Goal: Task Accomplishment & Management: Manage account settings

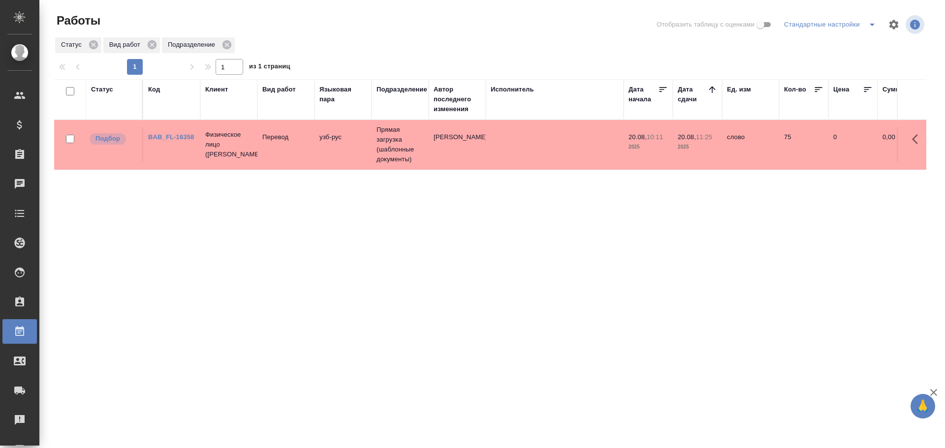
click at [258, 154] on td "Перевод" at bounding box center [285, 144] width 57 height 34
click at [543, 149] on td at bounding box center [555, 144] width 138 height 34
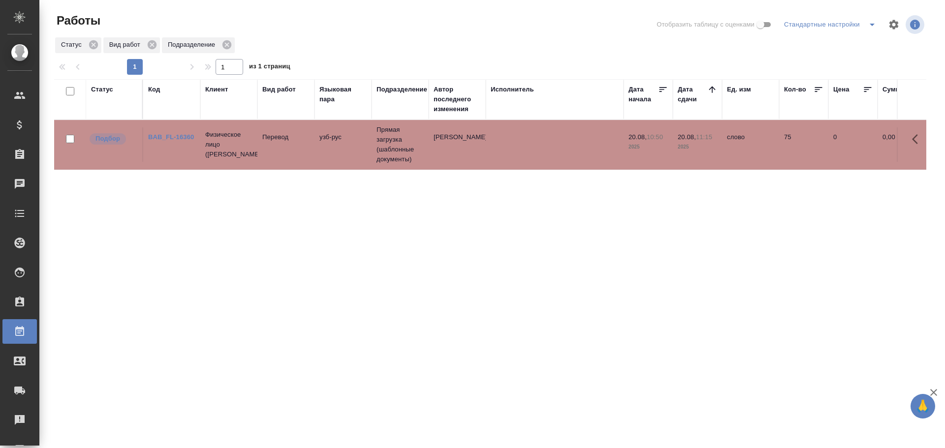
click at [543, 149] on td at bounding box center [555, 144] width 138 height 34
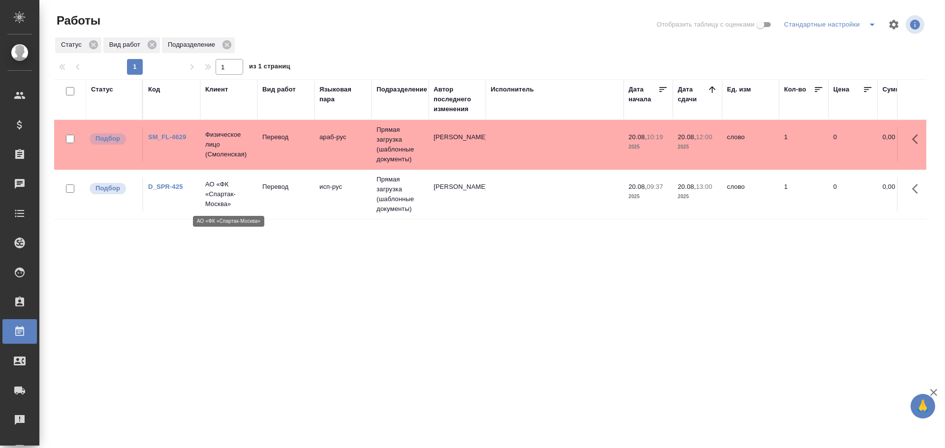
click at [244, 195] on p "АО «ФК «Спартак-Москва»" at bounding box center [228, 195] width 47 height 30
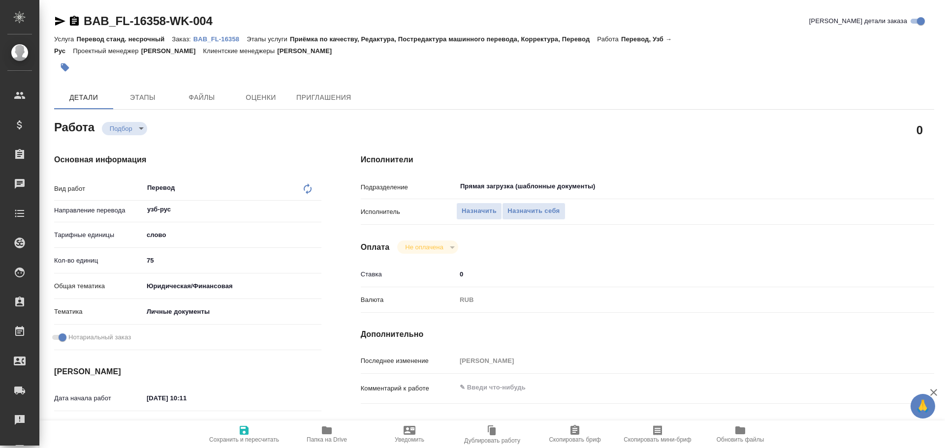
type textarea "x"
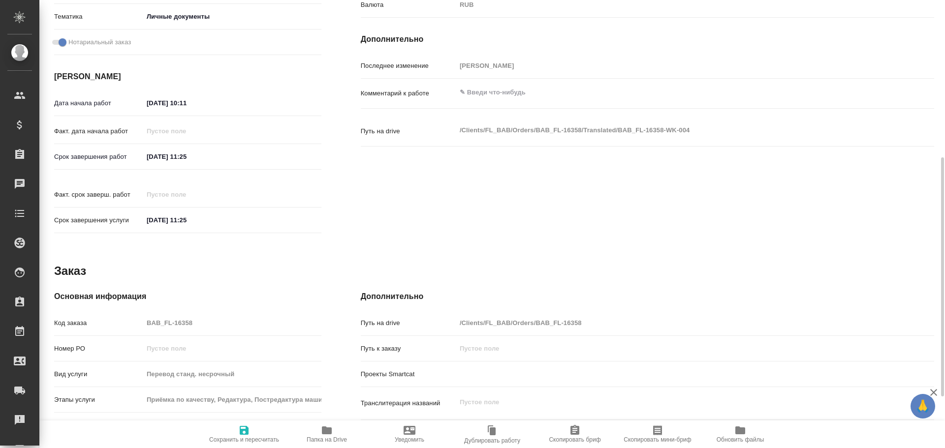
scroll to position [391, 0]
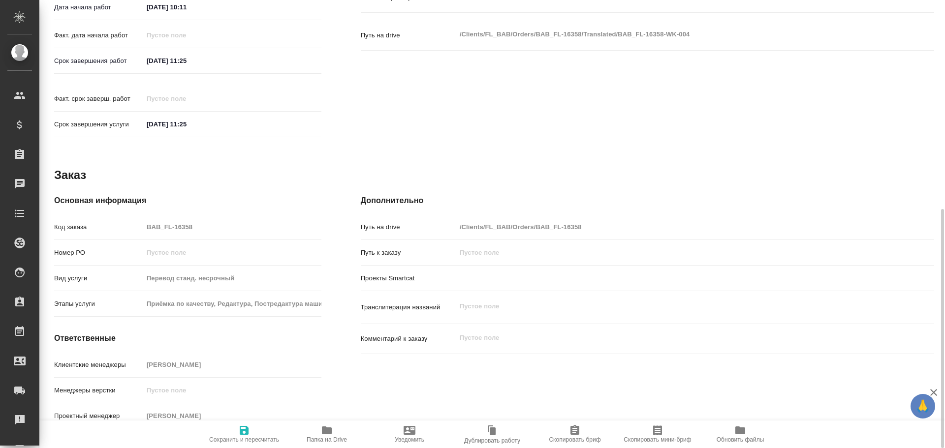
type textarea "x"
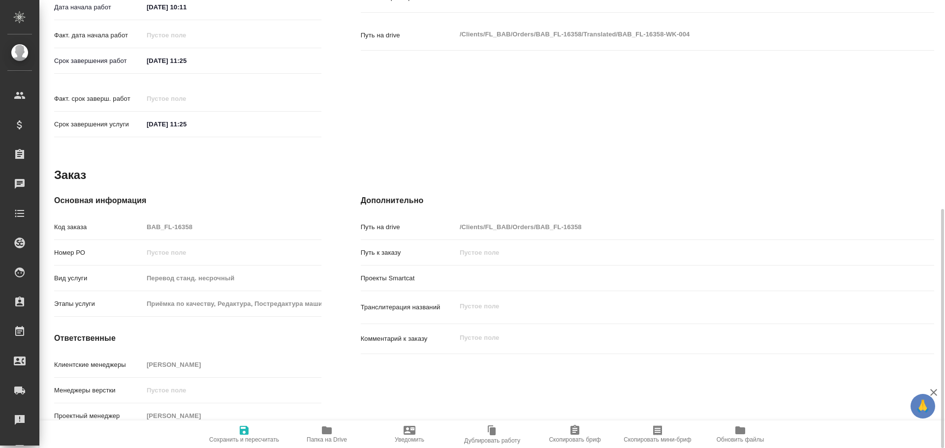
type textarea "x"
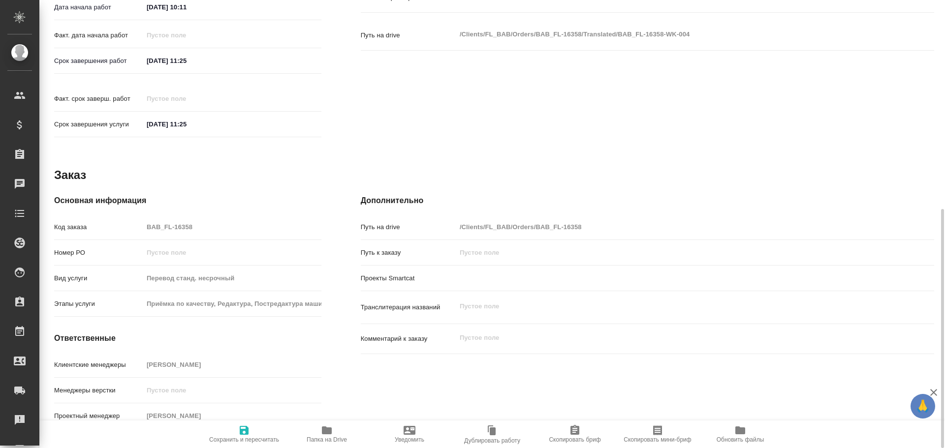
click at [321, 434] on icon "button" at bounding box center [327, 431] width 12 height 12
type textarea "x"
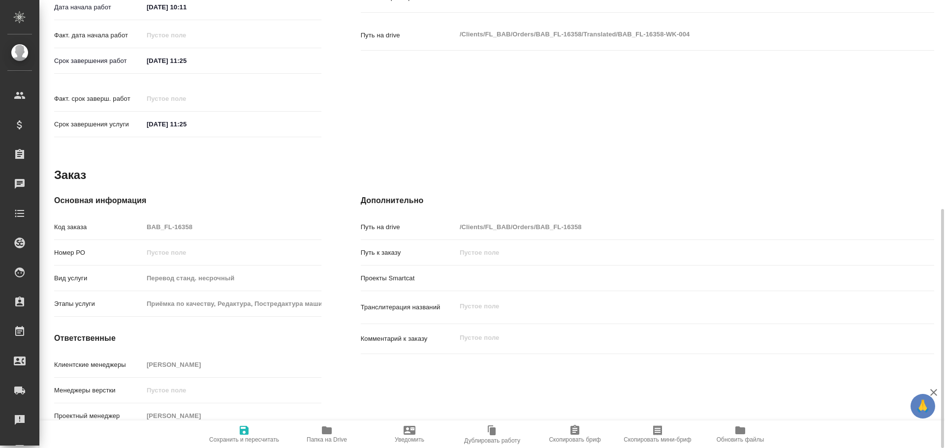
type textarea "x"
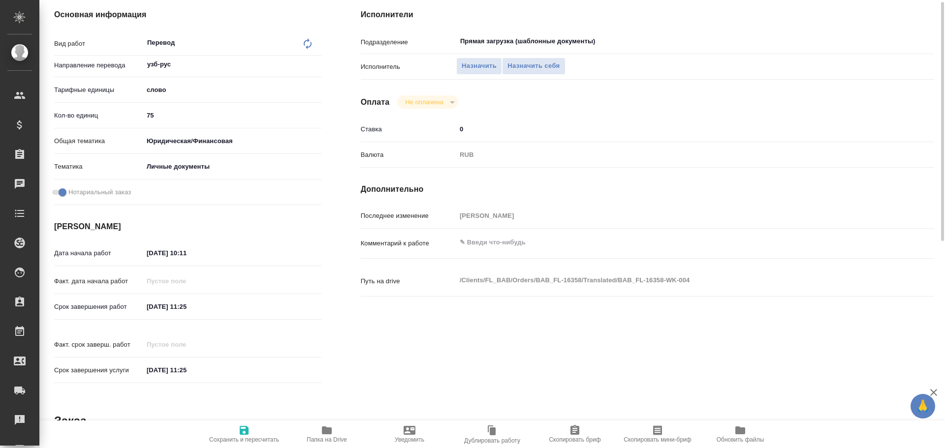
scroll to position [0, 0]
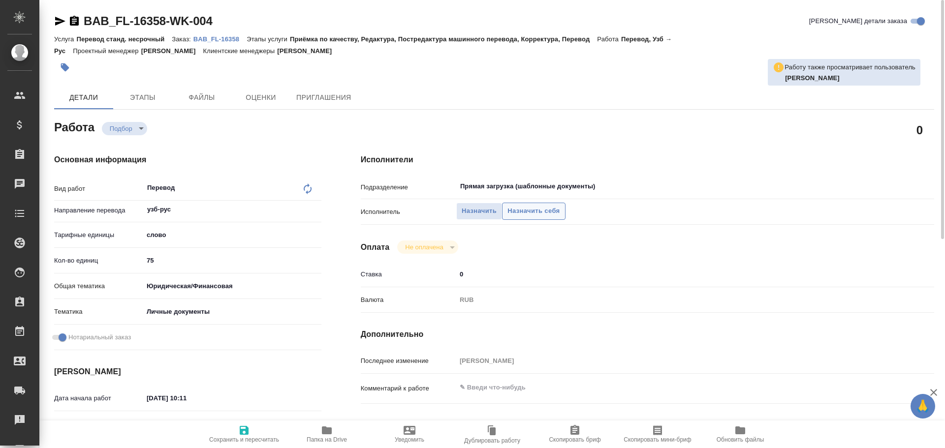
click at [527, 210] on span "Назначить себя" at bounding box center [533, 211] width 52 height 11
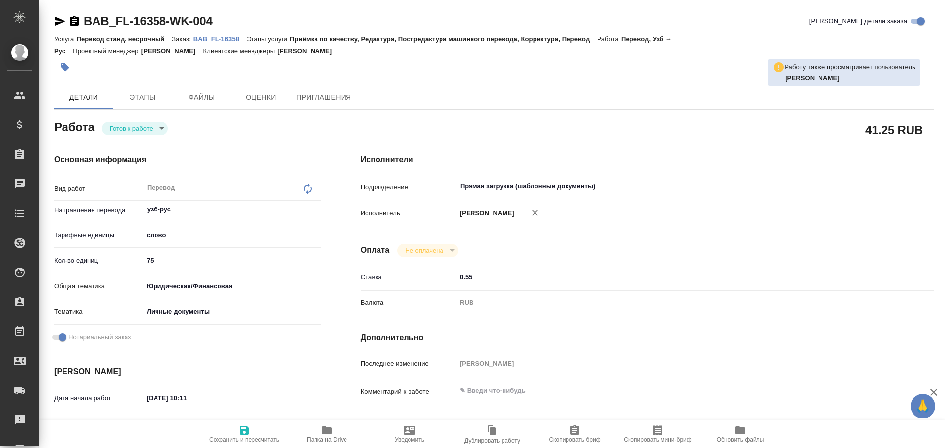
type textarea "x"
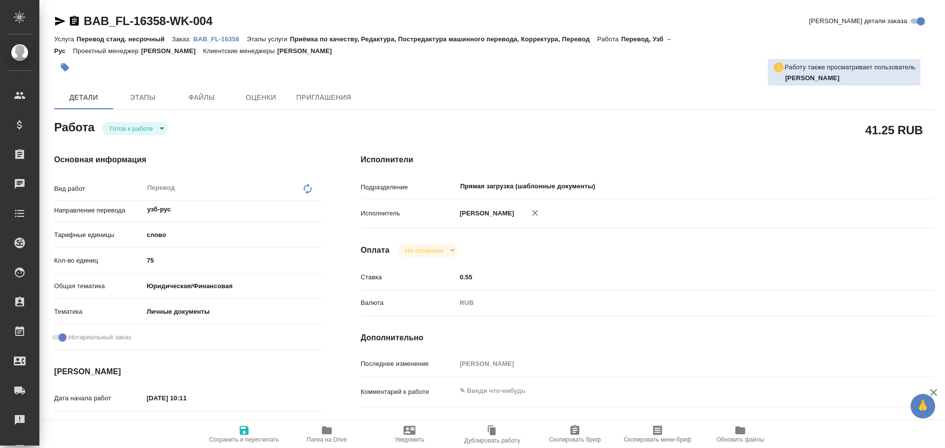
type textarea "x"
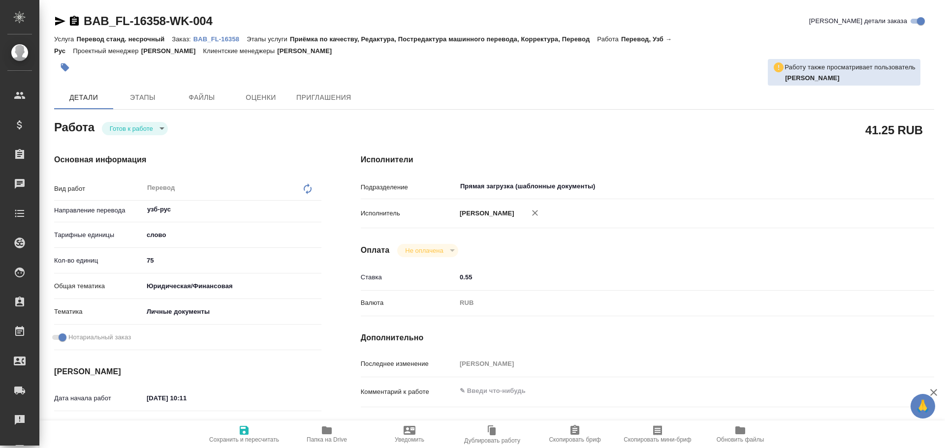
type textarea "x"
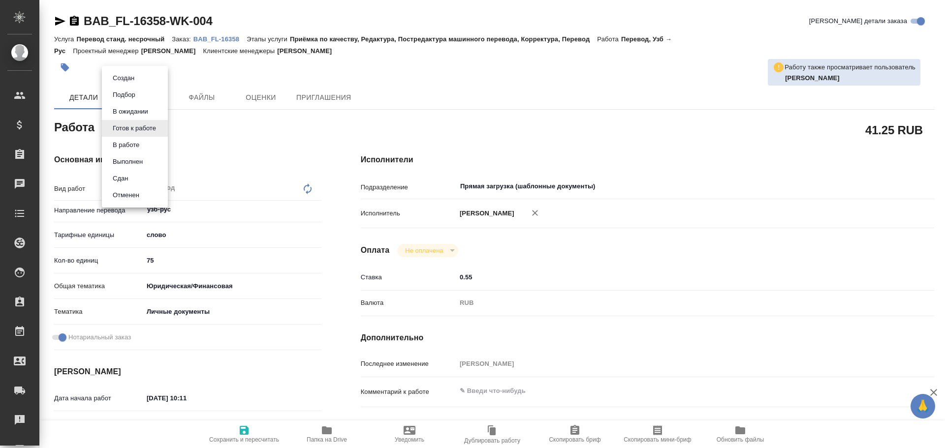
click at [120, 132] on body "🙏 .cls-1 fill:#fff; AWATERA Gusev Alexandr Клиенты Спецификации Заказы Чаты Tod…" at bounding box center [472, 224] width 945 height 448
type textarea "x"
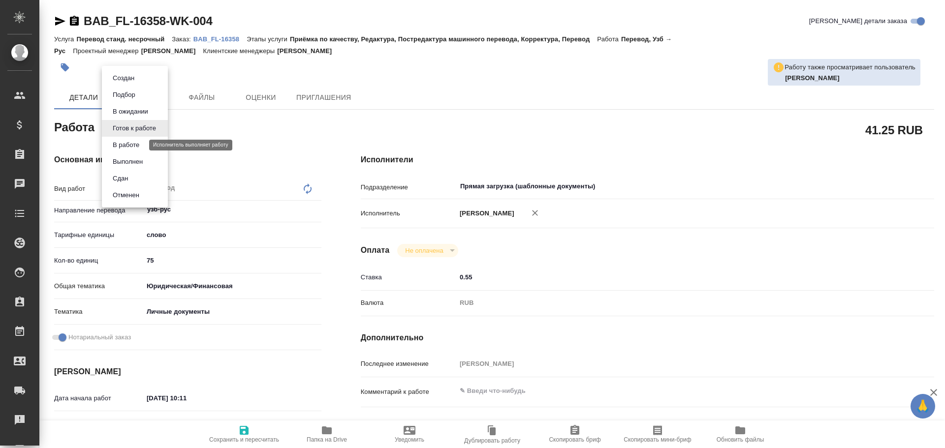
type textarea "x"
click at [116, 143] on button "В работе" at bounding box center [126, 145] width 32 height 11
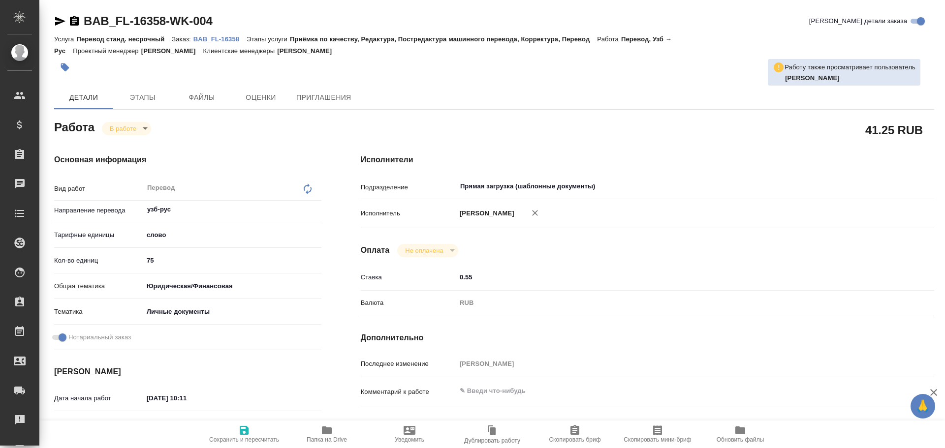
type textarea "x"
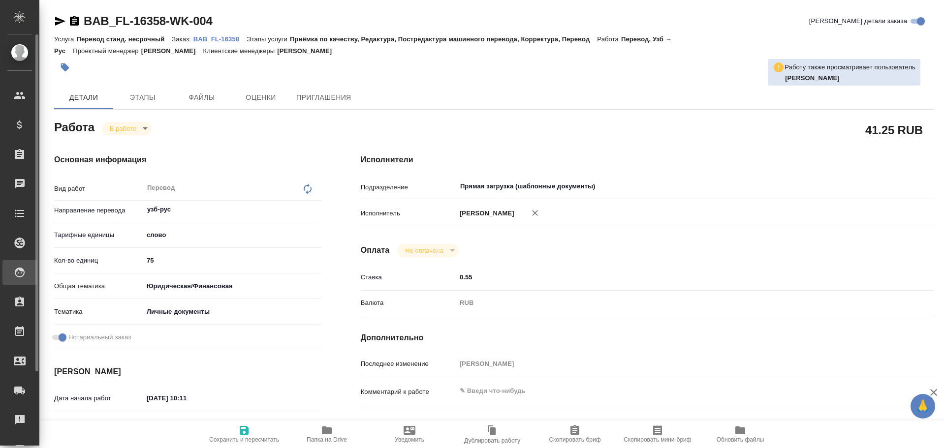
type textarea "x"
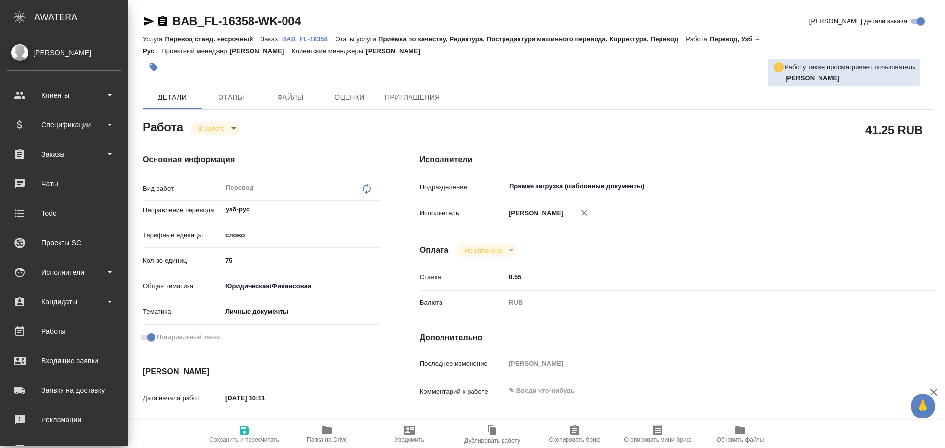
type textarea "x"
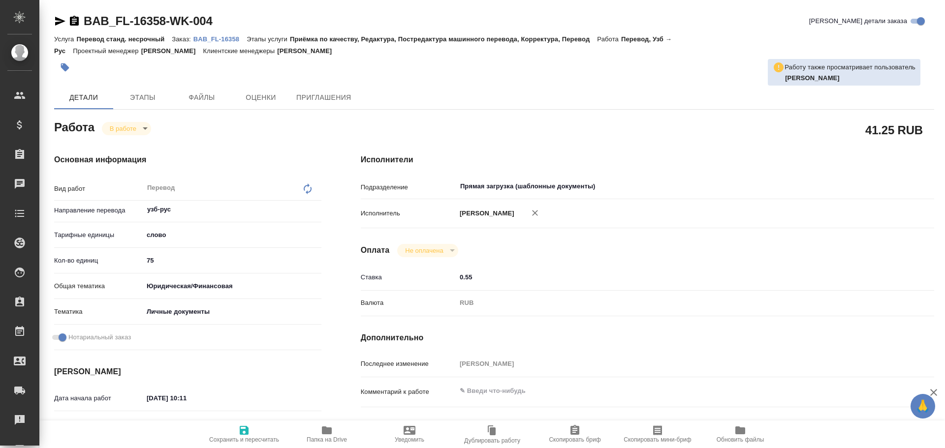
type textarea "x"
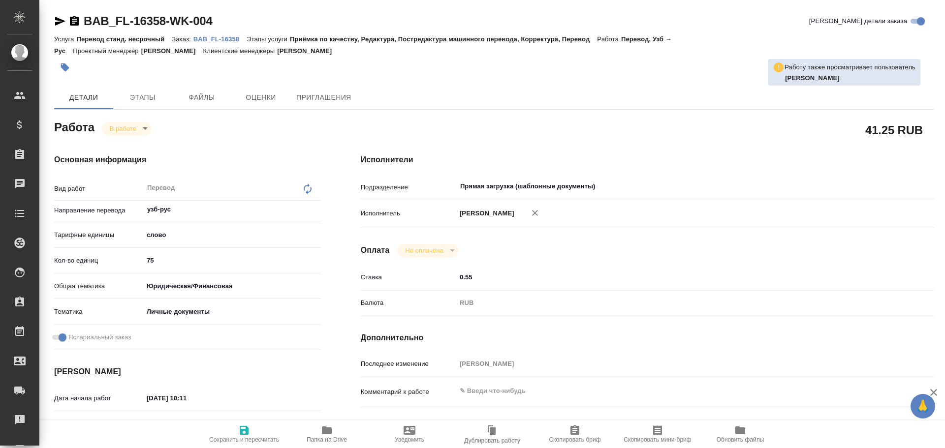
type textarea "x"
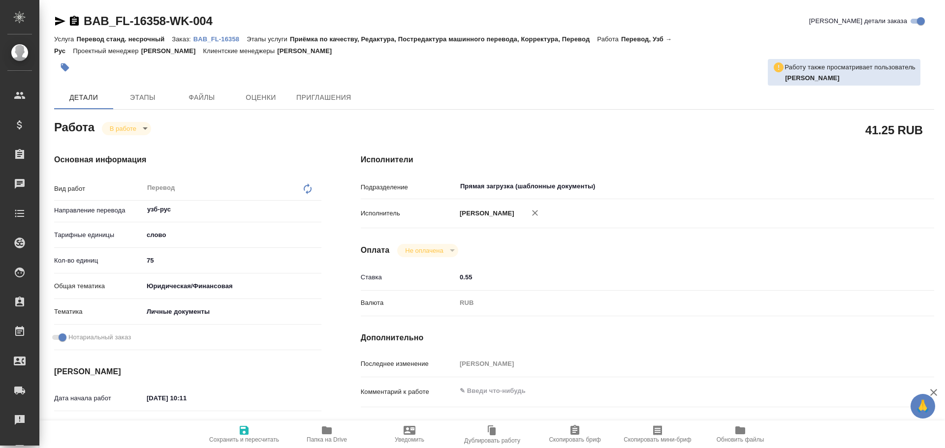
type textarea "x"
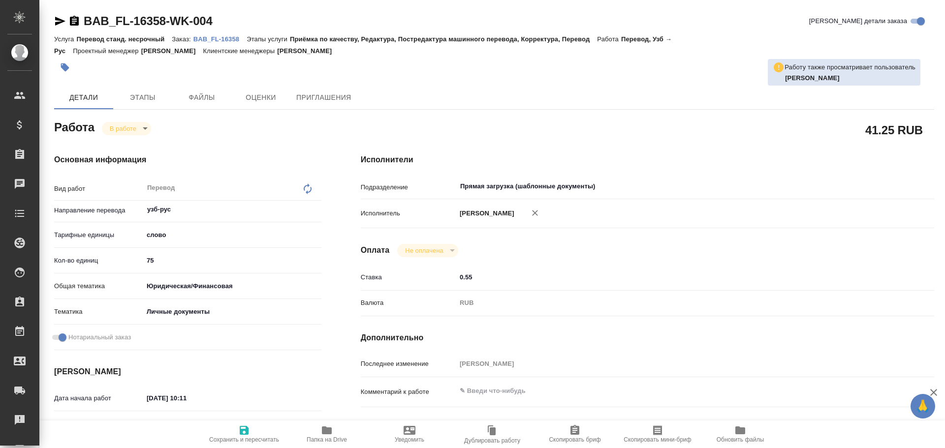
type textarea "x"
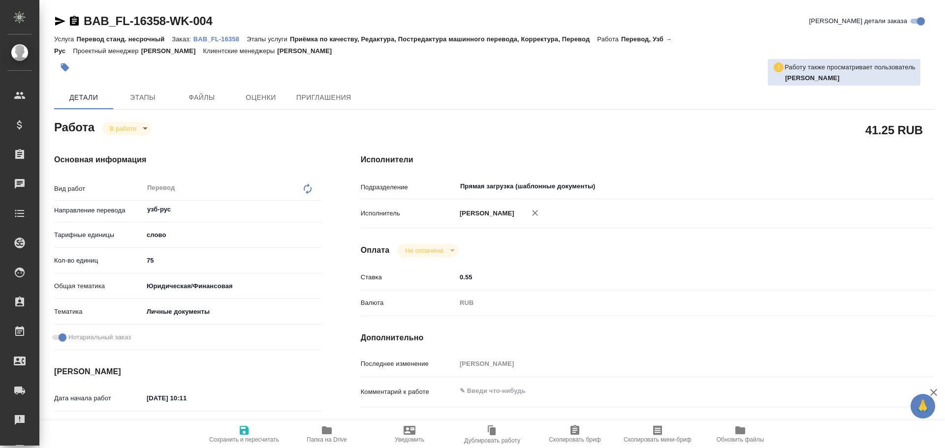
type textarea "x"
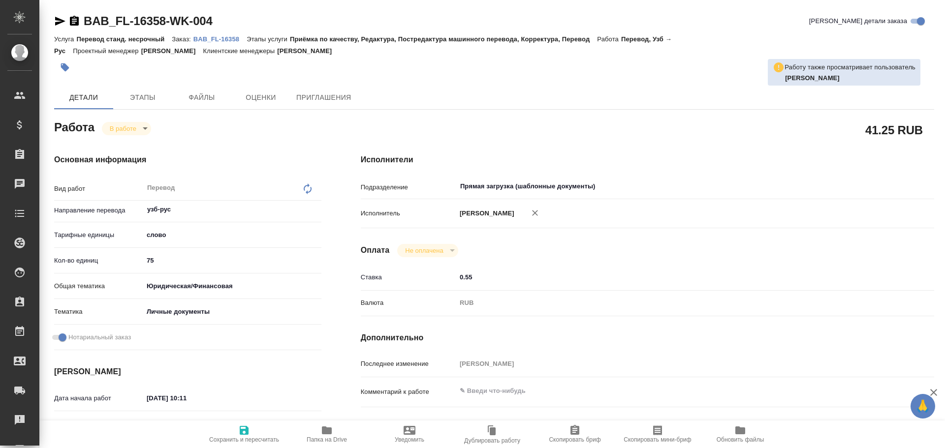
type textarea "x"
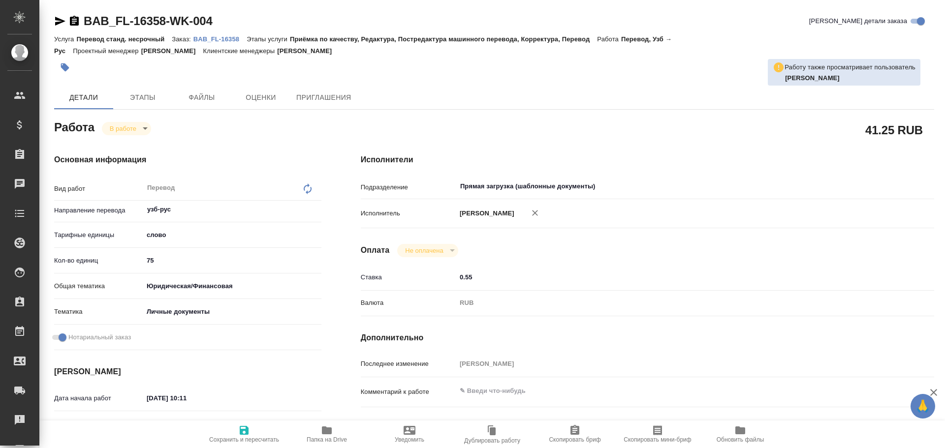
type textarea "x"
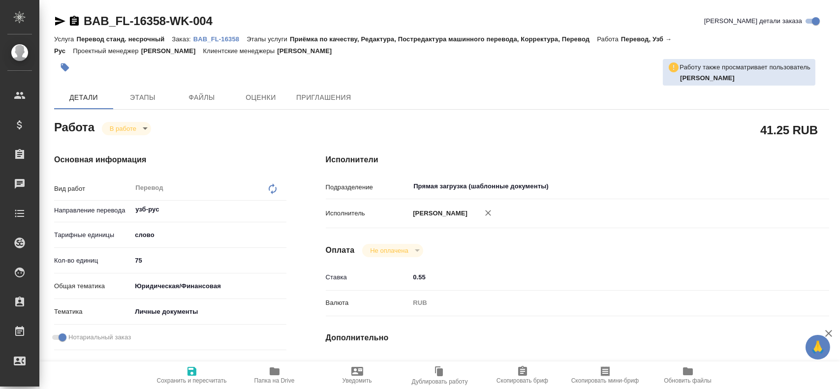
type textarea "x"
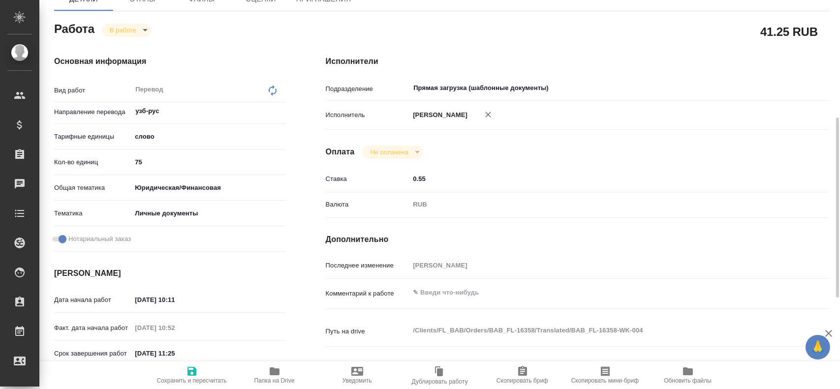
scroll to position [443, 0]
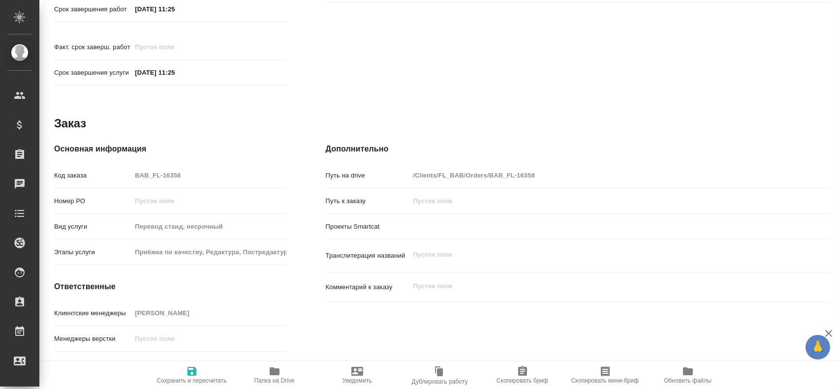
click at [277, 374] on icon "button" at bounding box center [275, 372] width 10 height 8
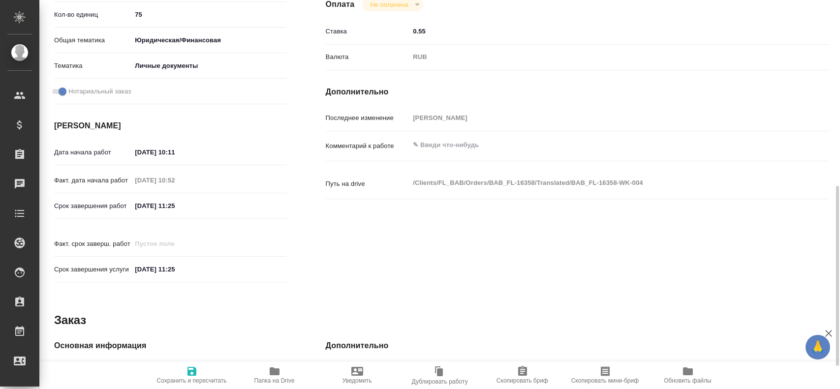
scroll to position [49, 0]
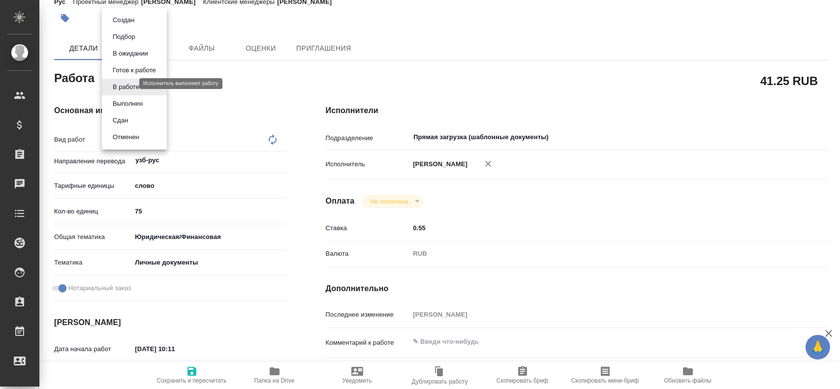
click at [128, 82] on body "🙏 .cls-1 fill:#fff; AWATERA Gusev Alexandr Клиенты Спецификации Заказы 0 Чаты T…" at bounding box center [420, 194] width 840 height 389
click at [114, 127] on li "Сдан" at bounding box center [134, 120] width 65 height 17
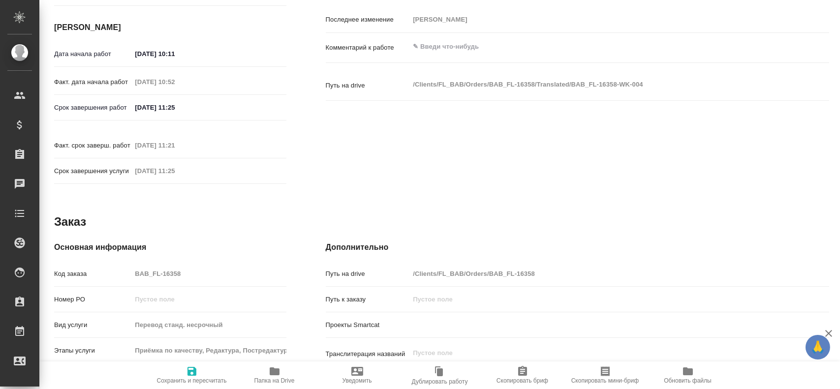
scroll to position [394, 0]
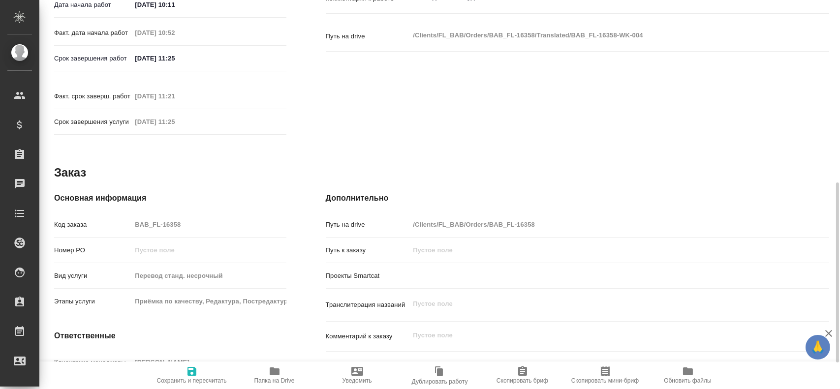
type textarea "x"
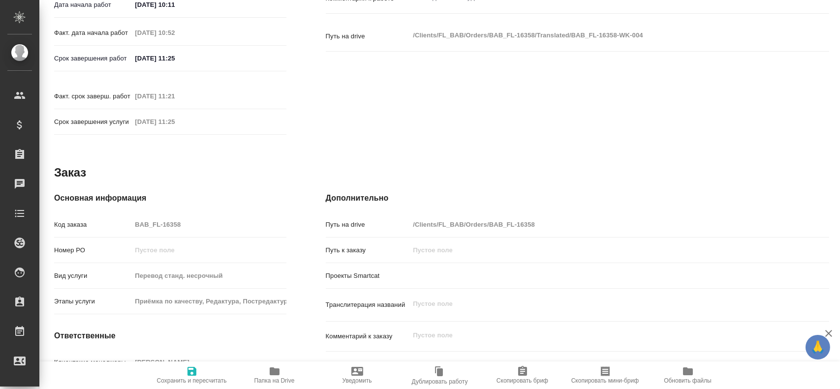
click at [113, 216] on div "Код заказа BAB_FL-16358" at bounding box center [170, 224] width 232 height 17
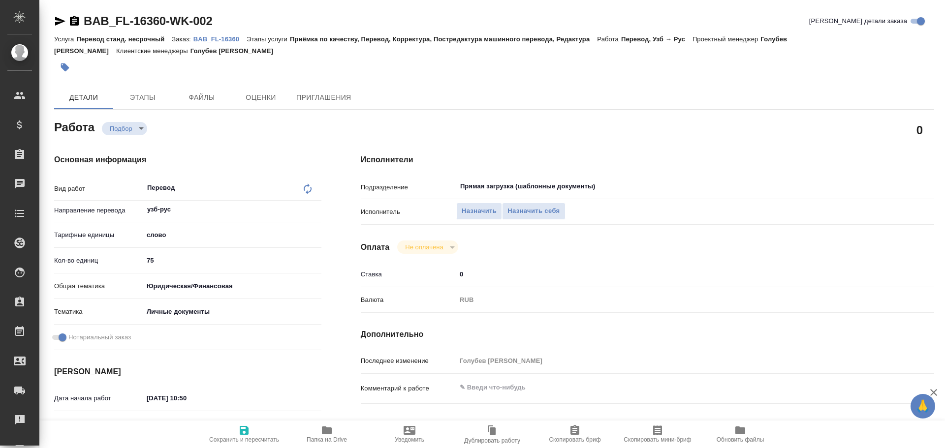
type textarea "x"
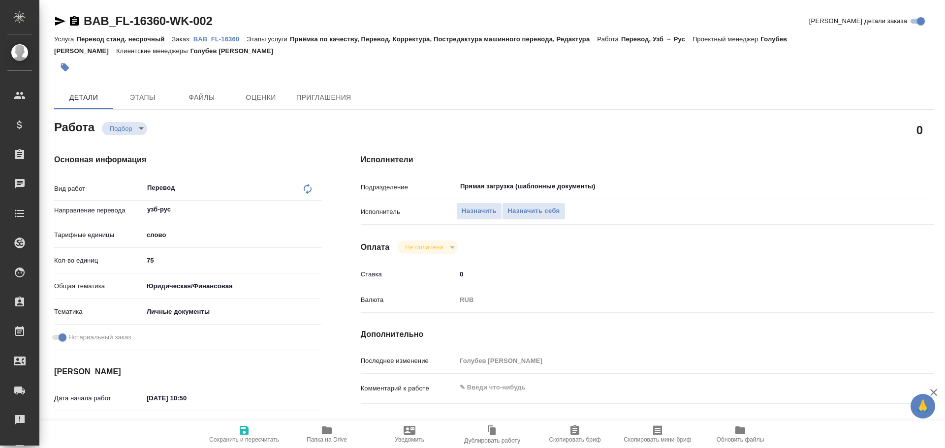
type textarea "x"
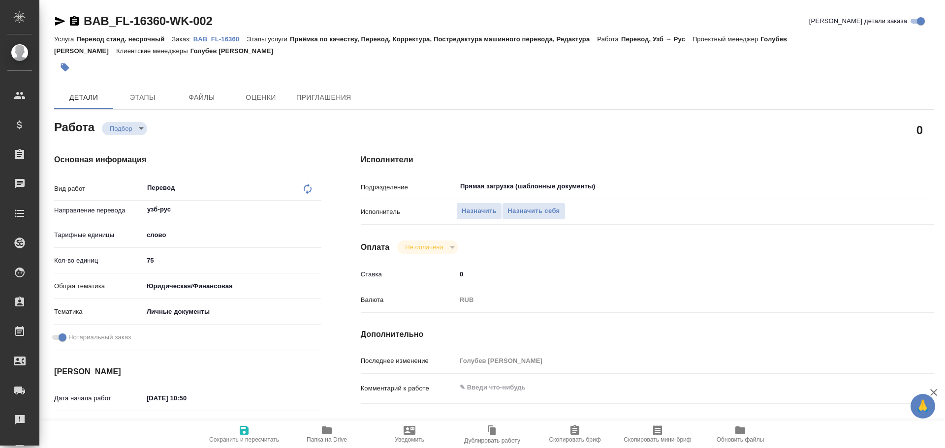
type textarea "x"
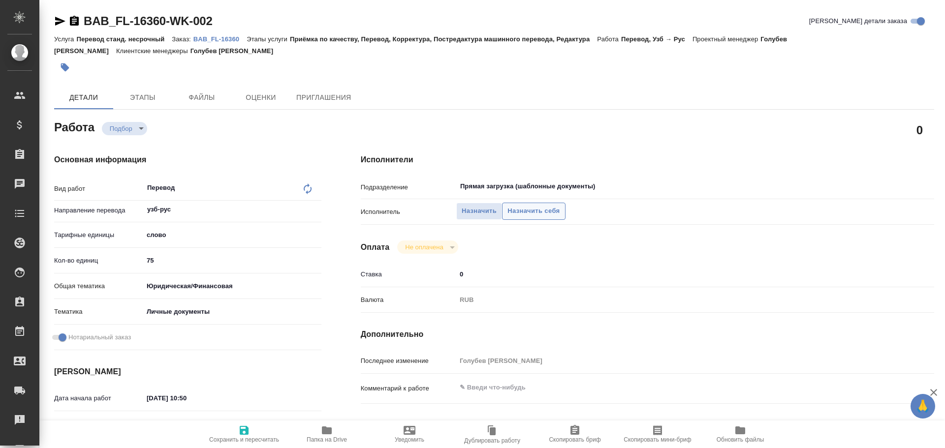
click at [546, 208] on span "Назначить себя" at bounding box center [533, 211] width 52 height 11
type textarea "x"
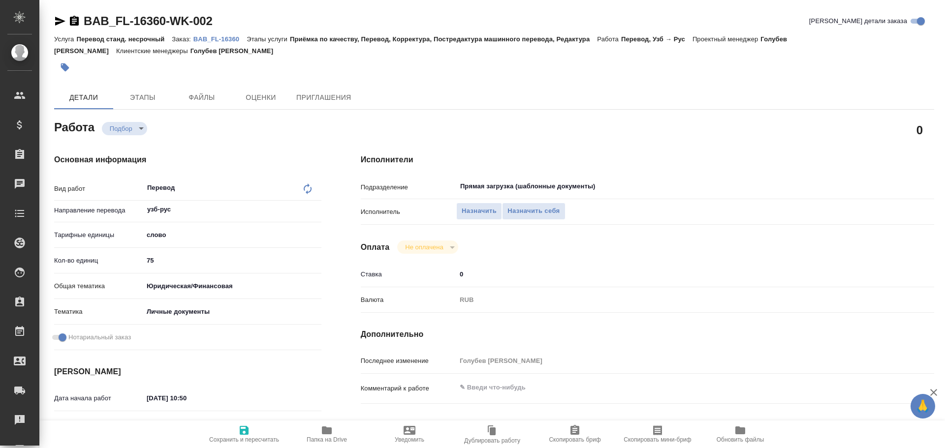
type textarea "x"
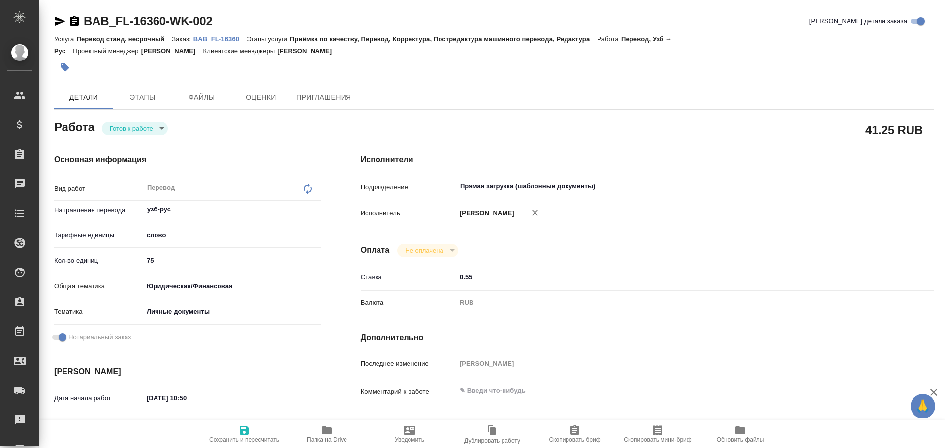
type textarea "x"
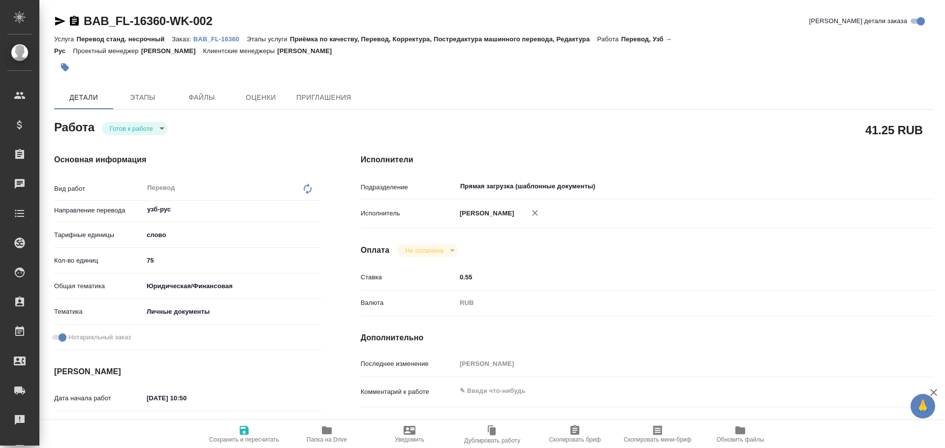
type textarea "x"
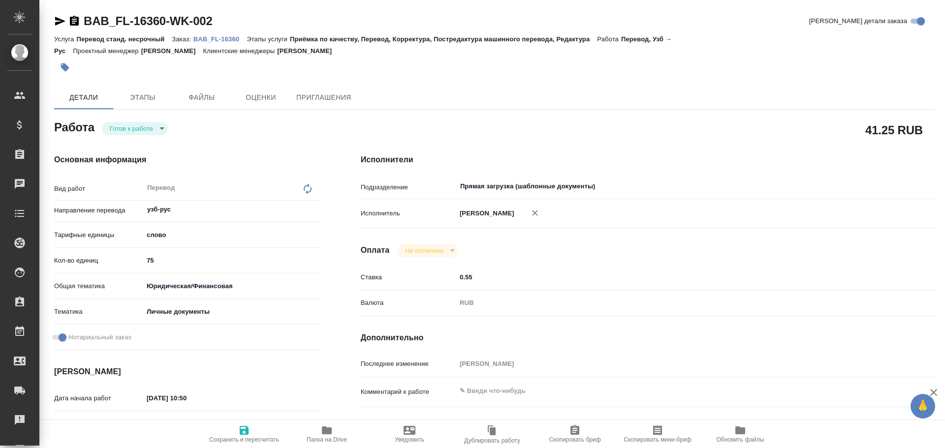
type textarea "x"
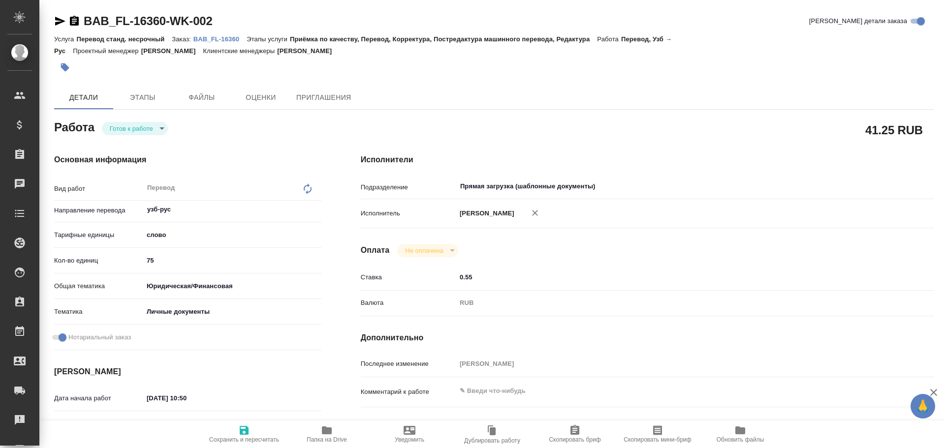
type textarea "x"
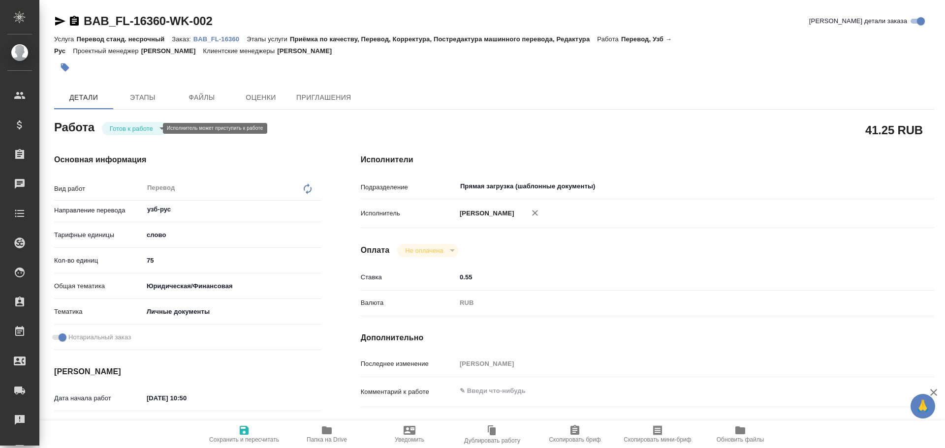
click at [149, 131] on body "🙏 .cls-1 fill:#fff; AWATERA [PERSON_NAME] Спецификации Заказы Чаты Todo Проекты…" at bounding box center [472, 224] width 945 height 448
type textarea "x"
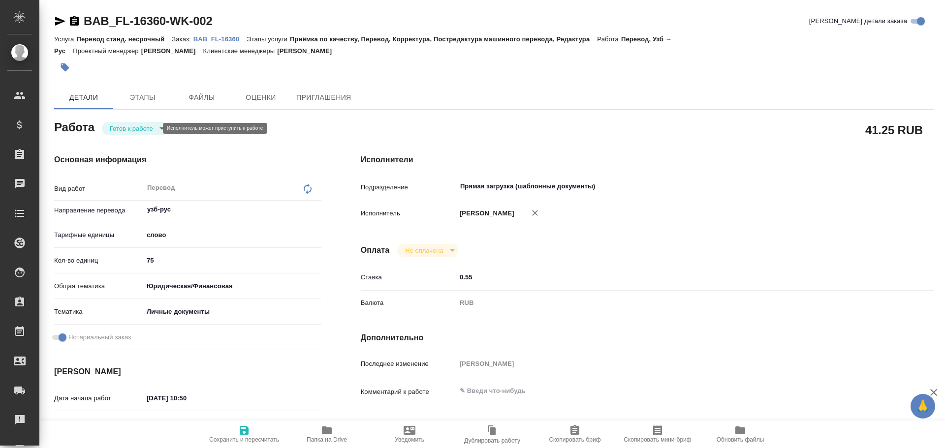
type textarea "x"
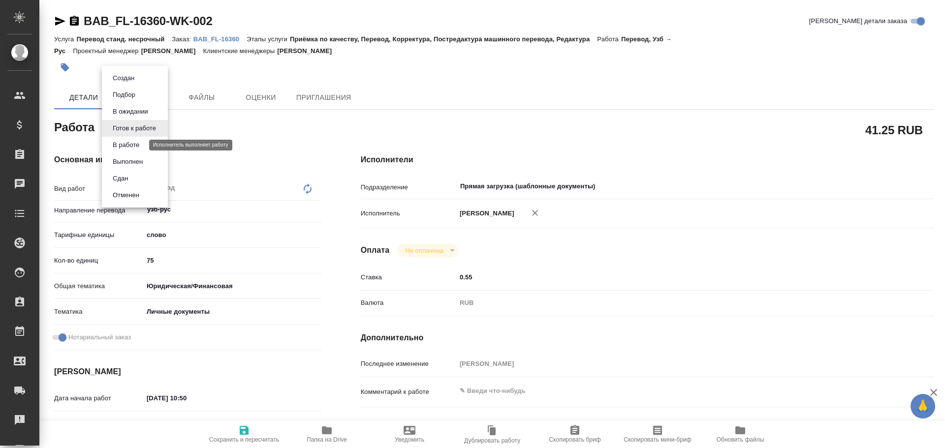
click at [136, 149] on button "В работе" at bounding box center [126, 145] width 32 height 11
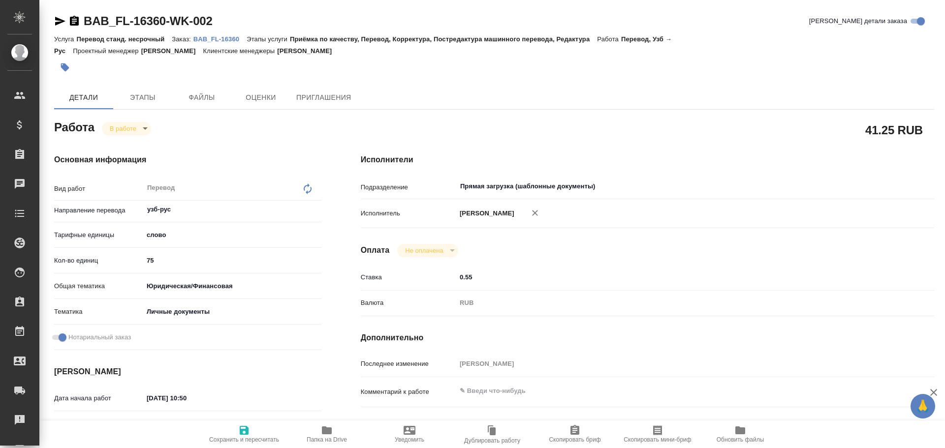
type textarea "x"
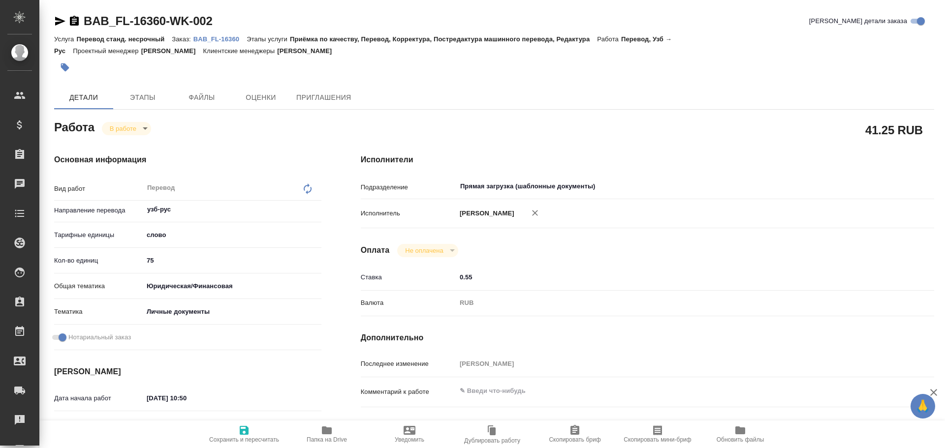
type textarea "x"
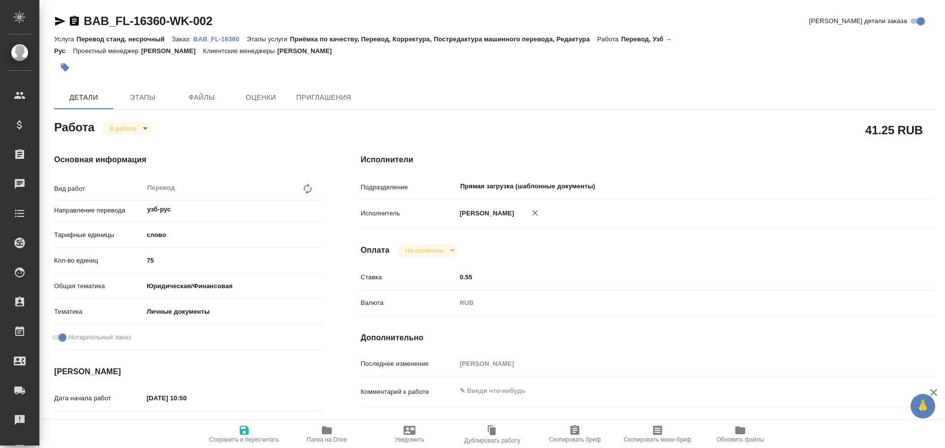
type textarea "x"
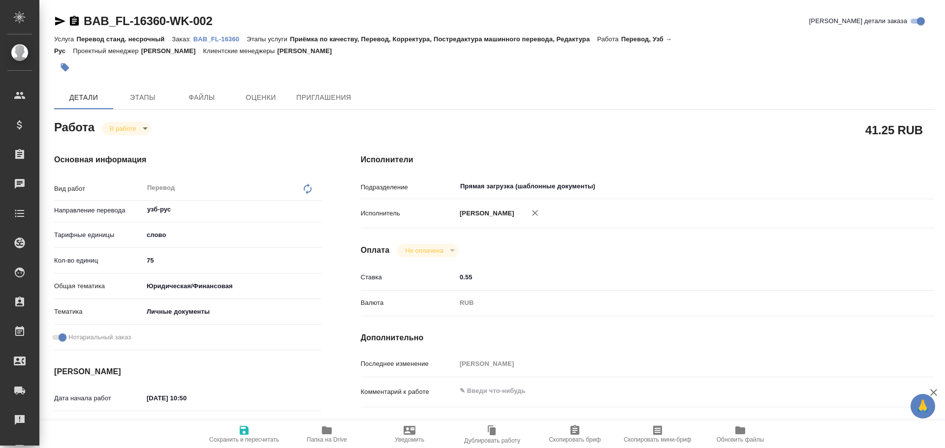
type textarea "x"
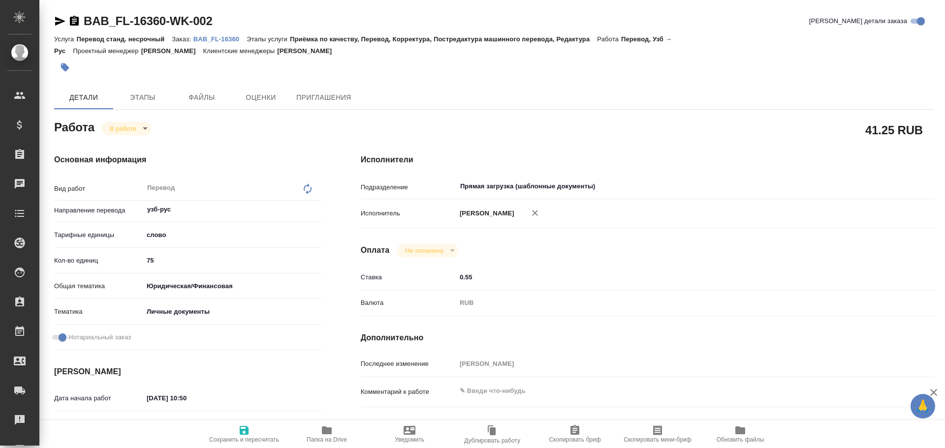
type textarea "x"
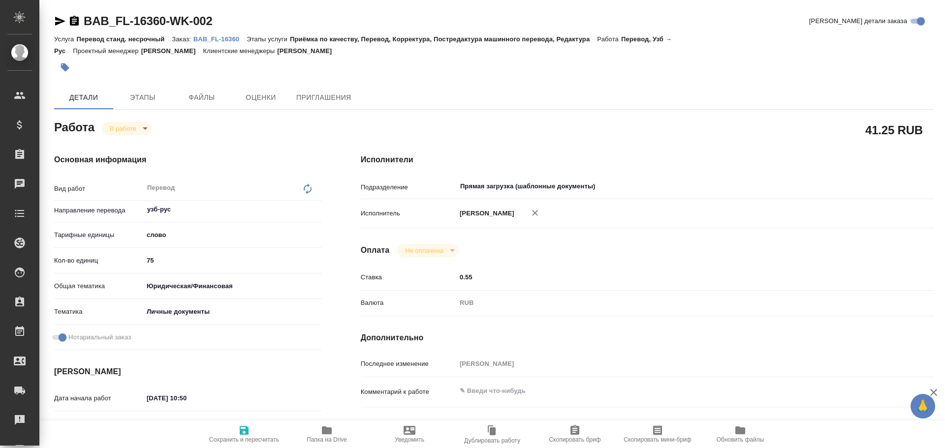
type textarea "x"
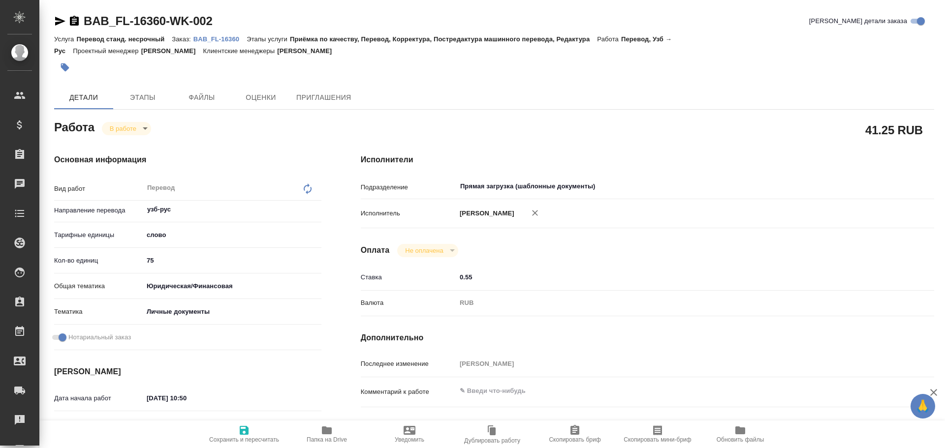
type textarea "x"
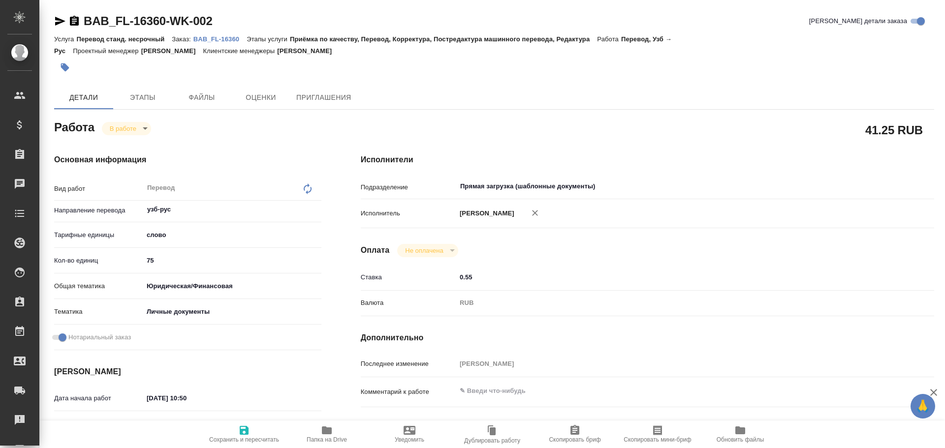
type textarea "x"
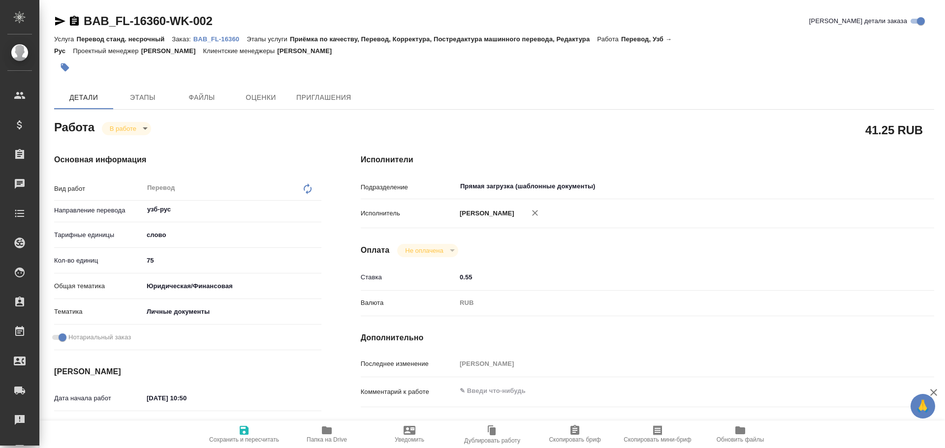
type textarea "x"
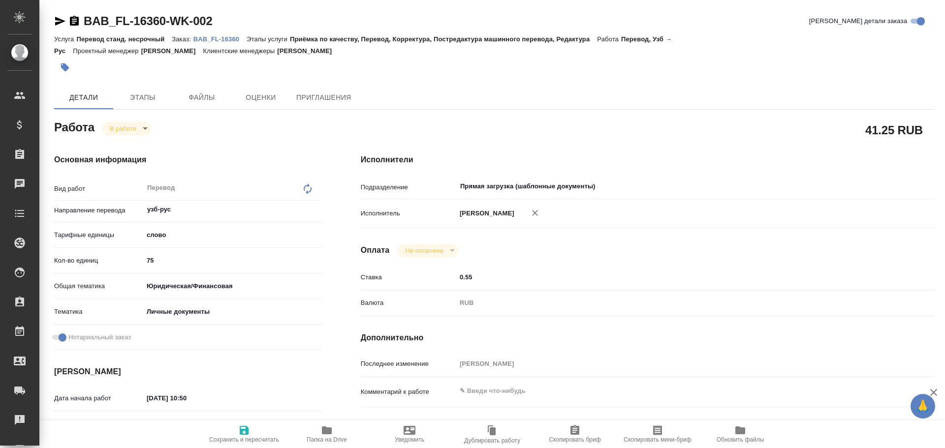
type textarea "x"
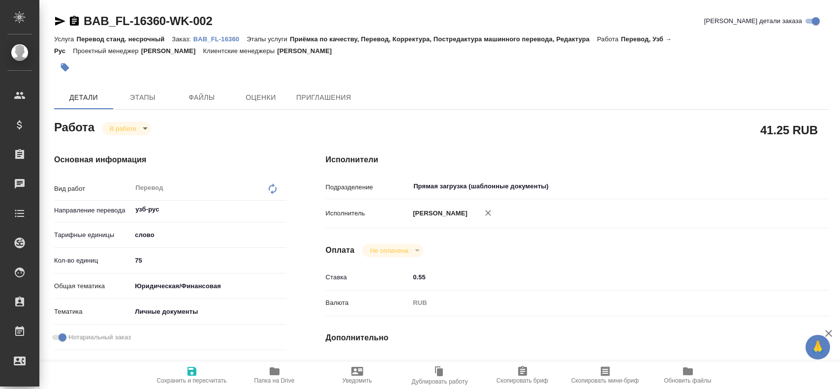
type textarea "x"
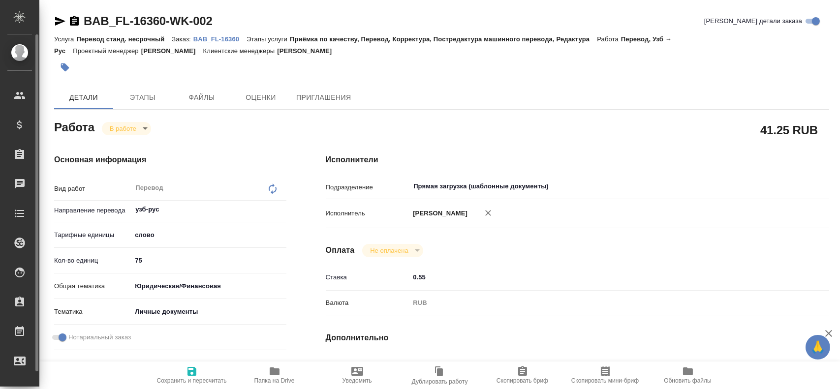
type textarea "x"
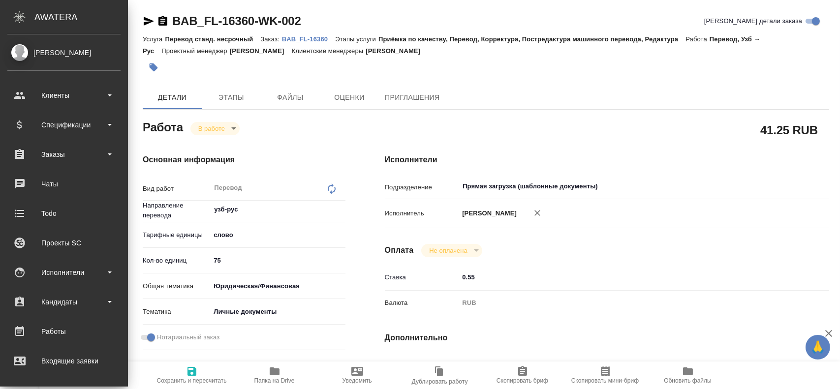
type textarea "x"
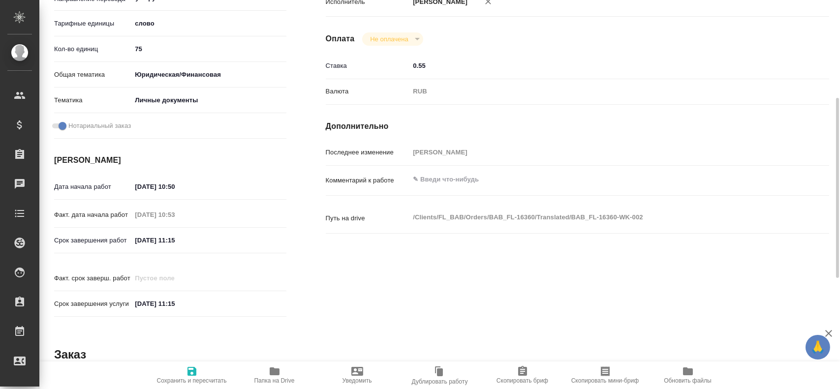
scroll to position [162, 0]
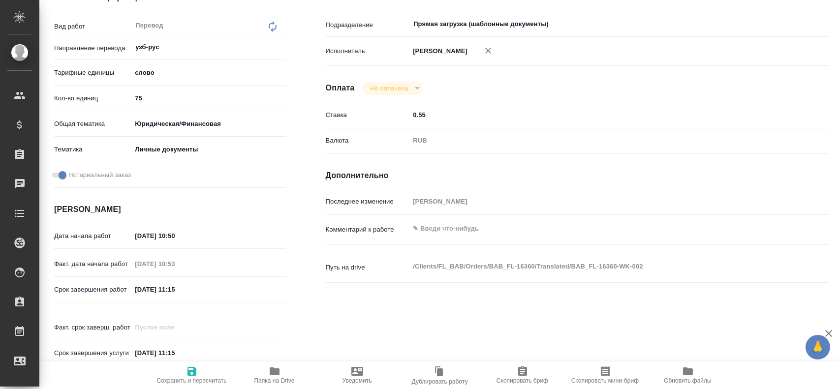
click at [276, 379] on span "Папка на Drive" at bounding box center [274, 380] width 40 height 7
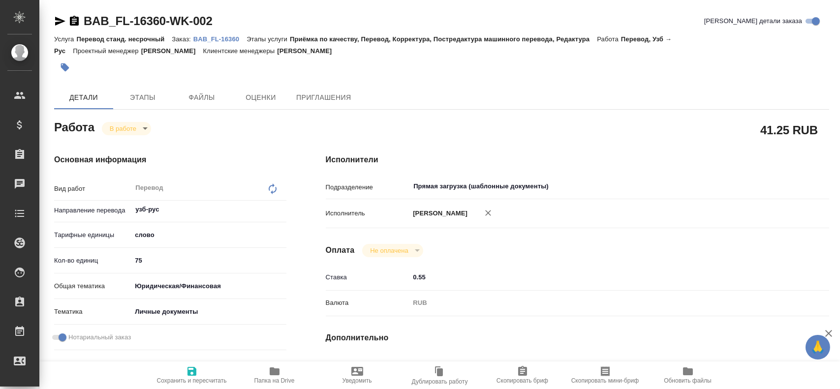
click at [130, 122] on div "В работе inProgress" at bounding box center [126, 129] width 49 height 14
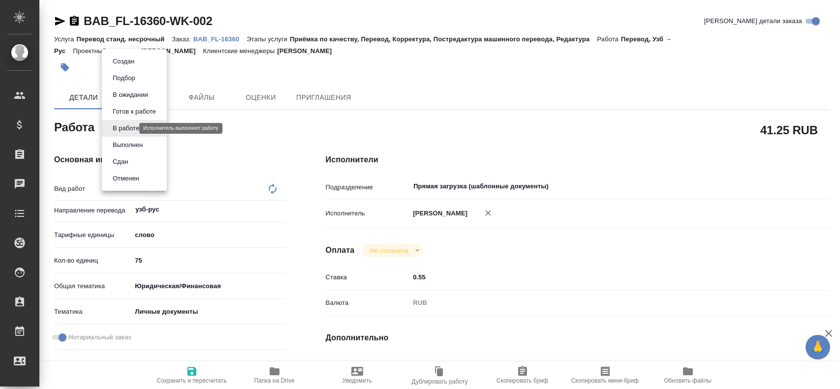
click at [126, 127] on body "🙏 .cls-1 fill:#fff; AWATERA [PERSON_NAME] Спецификации Заказы 0 Чаты Todo Проек…" at bounding box center [420, 194] width 840 height 389
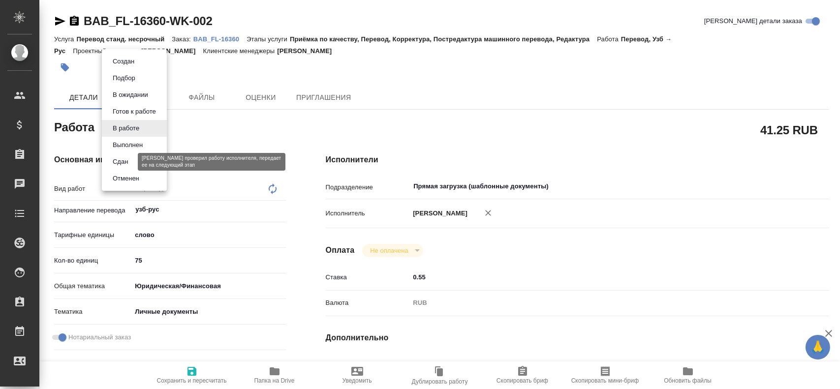
click at [120, 164] on button "Сдан" at bounding box center [120, 161] width 21 height 11
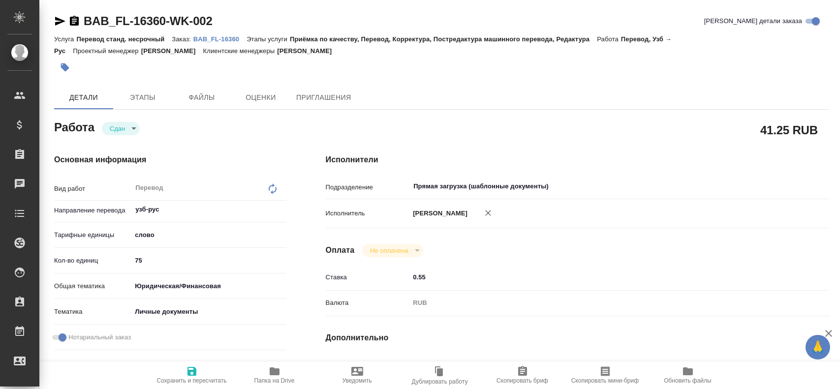
type textarea "x"
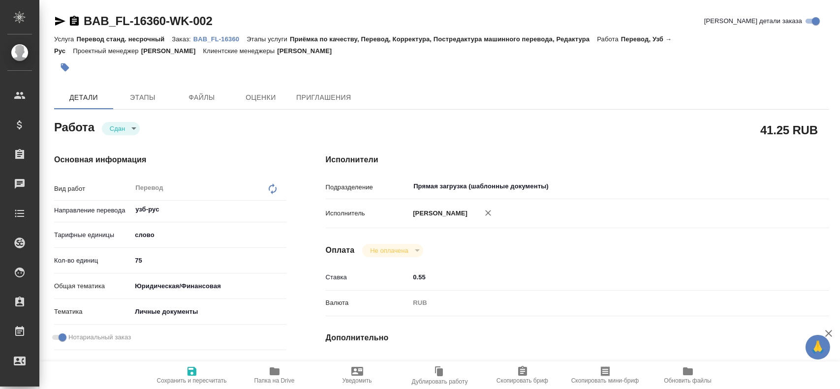
type textarea "x"
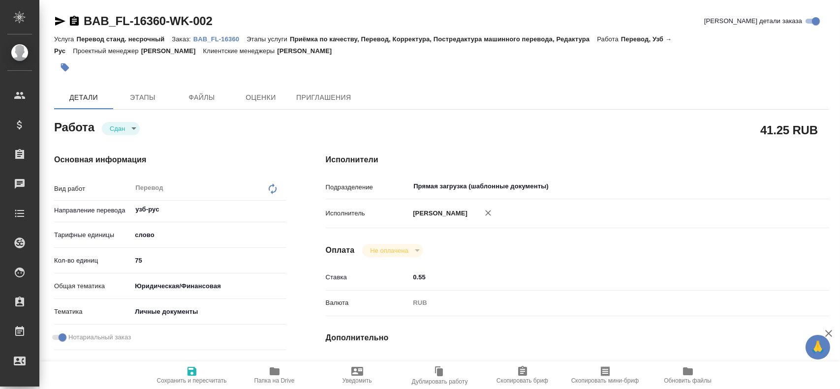
type textarea "x"
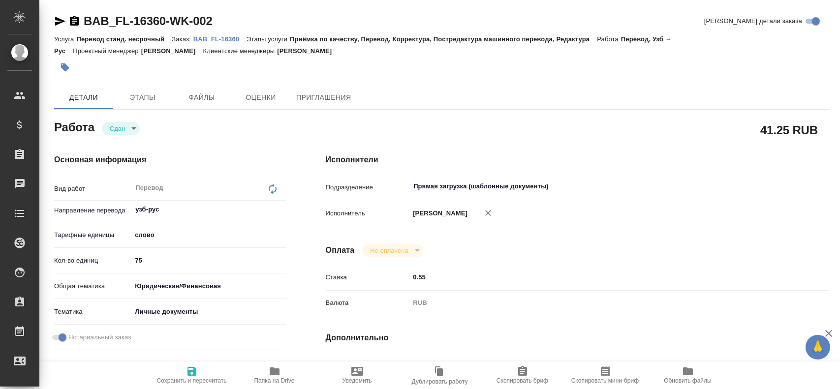
click at [185, 371] on span "Сохранить и пересчитать" at bounding box center [191, 375] width 71 height 19
type textarea "x"
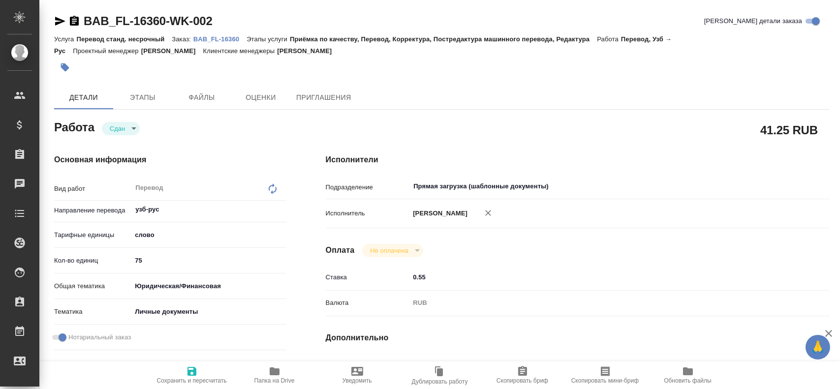
type textarea "x"
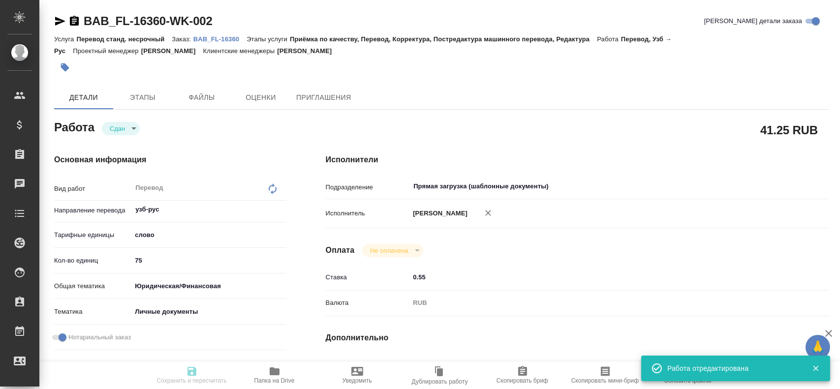
type textarea "x"
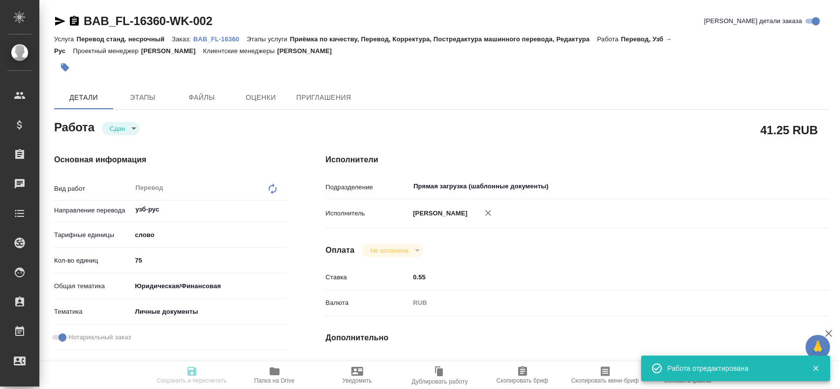
type input "closed"
type textarea "Перевод"
type textarea "x"
type input "узб-рус"
type input "5a8b1489cc6b4906c91bfd90"
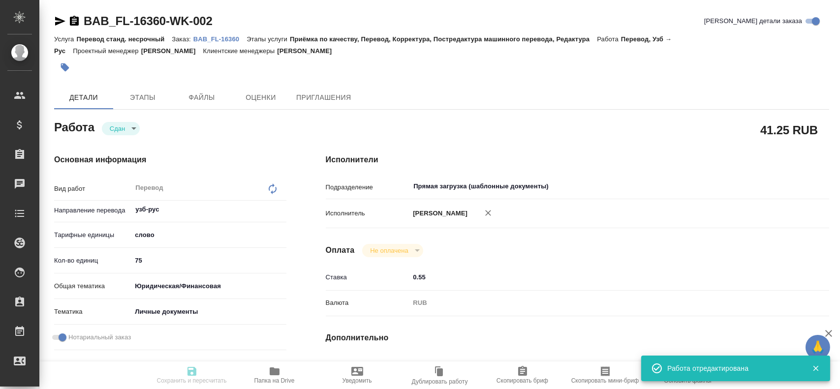
type input "75"
type input "yr-fn"
type input "5a8b8b956a9677013d343cfe"
checkbox input "true"
type input "[DATE] 10:50"
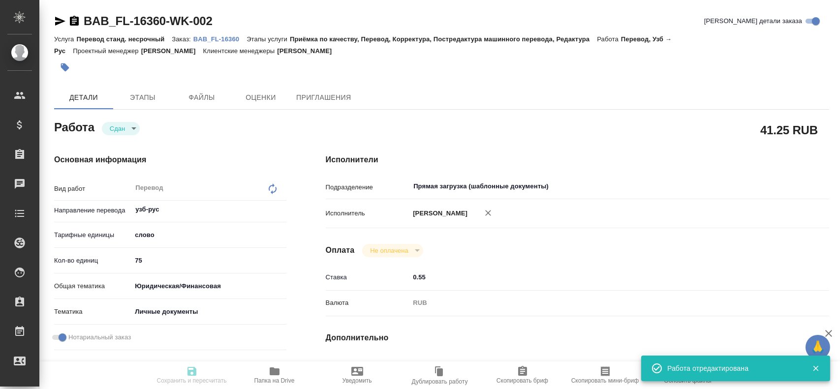
type input "[DATE] 10:53"
type input "[DATE] 11:15"
type input "[DATE] 11:07"
type input "[DATE] 11:15"
type input "Прямая загрузка (шаблонные документы)"
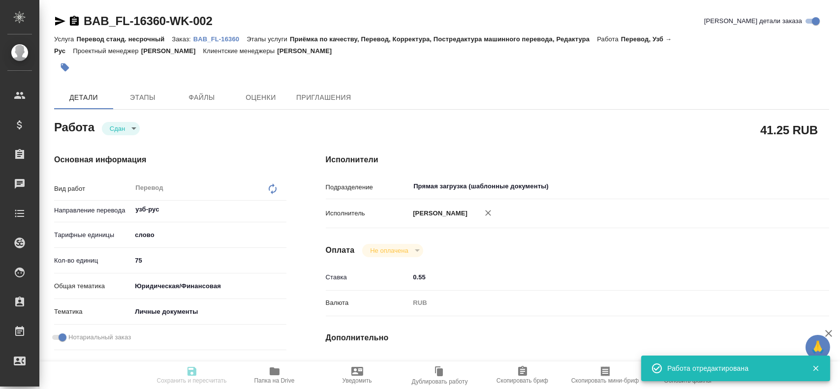
type input "notPayed"
type input "0.55"
type input "RUB"
type input "[PERSON_NAME]"
type textarea "x"
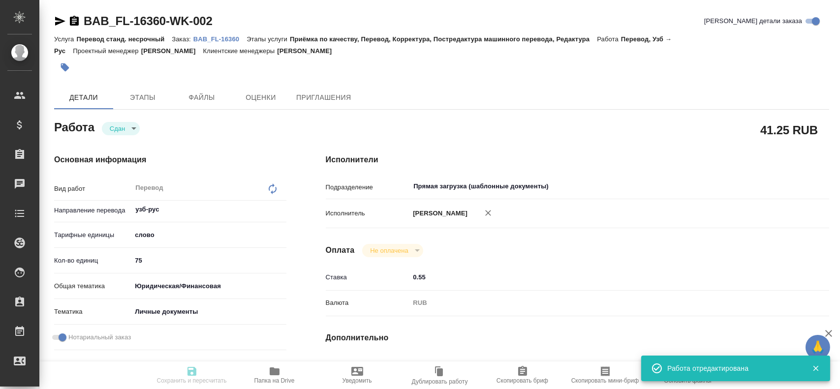
type textarea "/Clients/FL_BAB/Orders/BAB_FL-16360/Translated/BAB_FL-16360-WK-002"
type textarea "x"
type input "BAB_FL-16360"
type input "Перевод станд. несрочный"
type input "Приёмка по качеству, Перевод, Корректура, Постредактура машинного перевода, Ред…"
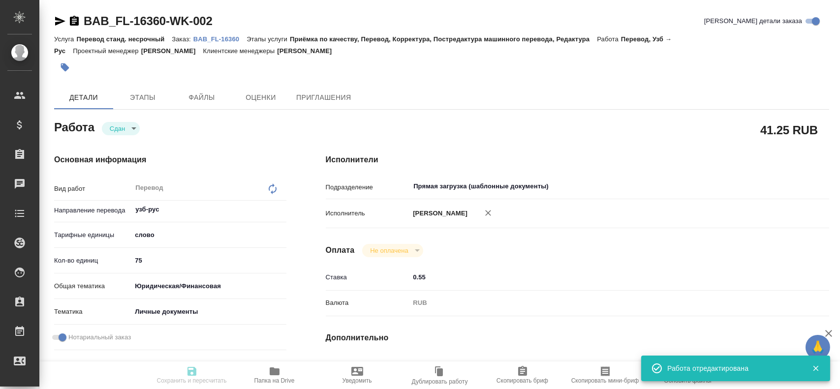
type input "[PERSON_NAME]"
type input "/Clients/FL_BAB/Orders/BAB_FL-16360"
type textarea "x"
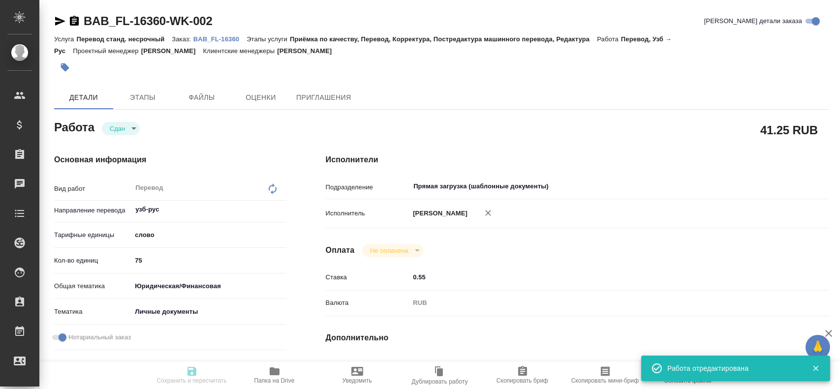
type textarea "x"
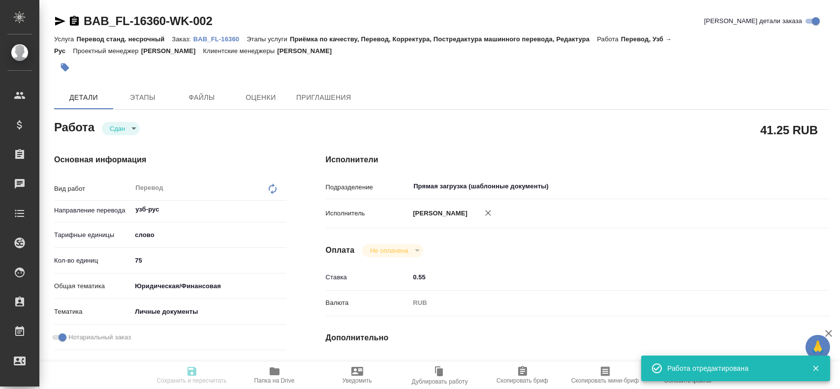
type textarea "x"
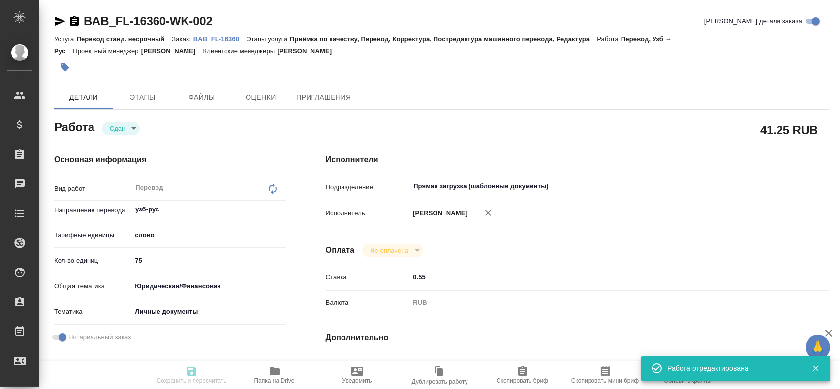
type textarea "x"
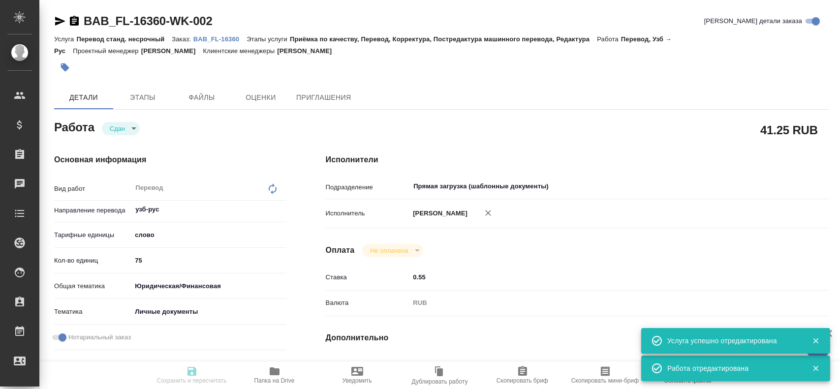
type textarea "x"
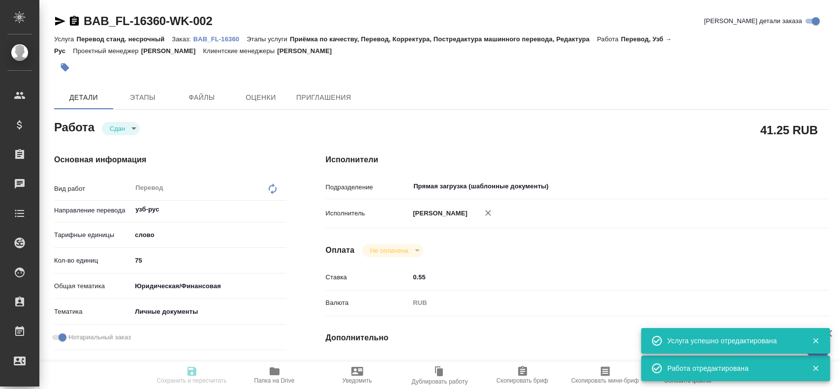
type textarea "x"
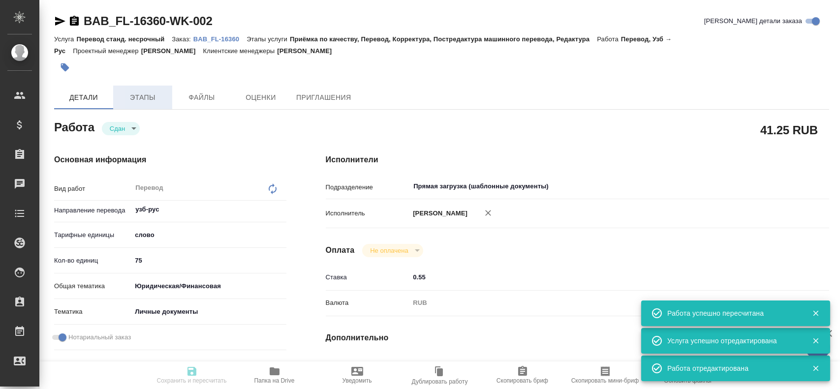
type input "closed"
type textarea "Перевод"
type textarea "x"
type input "узб-рус"
type input "5a8b1489cc6b4906c91bfd90"
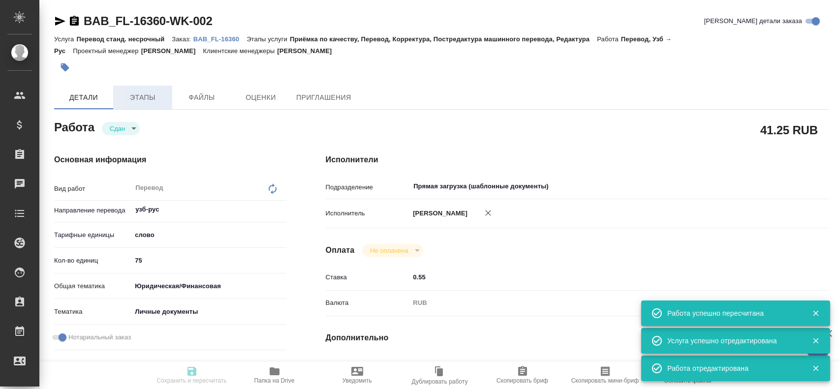
type input "75"
type input "yr-fn"
type input "5a8b8b956a9677013d343cfe"
checkbox input "true"
type input "[DATE] 10:50"
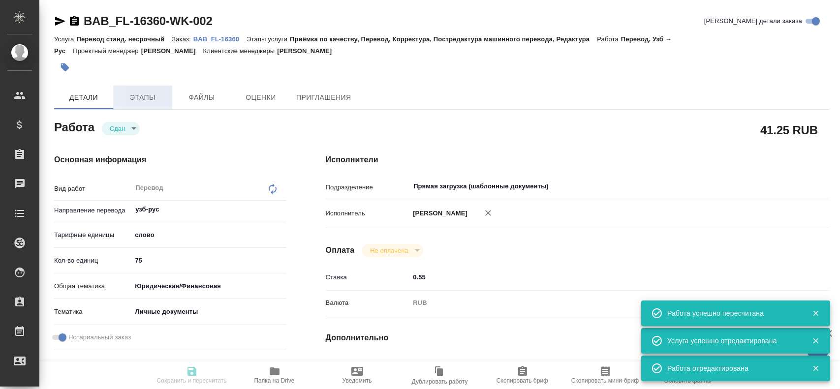
type input "[DATE] 10:53"
type input "[DATE] 11:15"
type input "[DATE] 11:07"
type input "[DATE] 11:15"
type input "Прямая загрузка (шаблонные документы)"
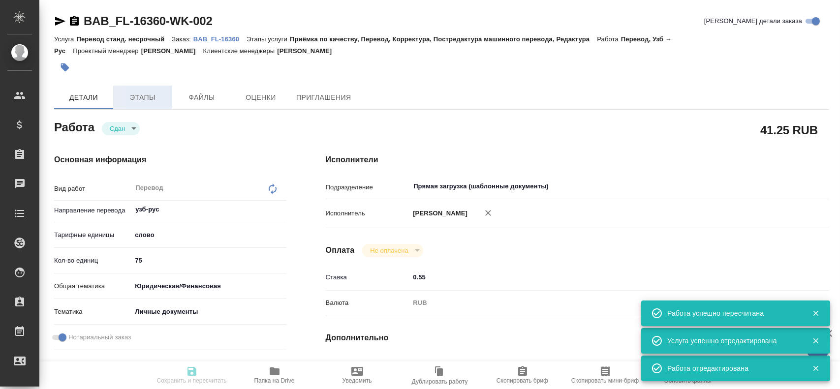
type input "notPayed"
type input "0.55"
type input "RUB"
type input "[PERSON_NAME]"
type textarea "x"
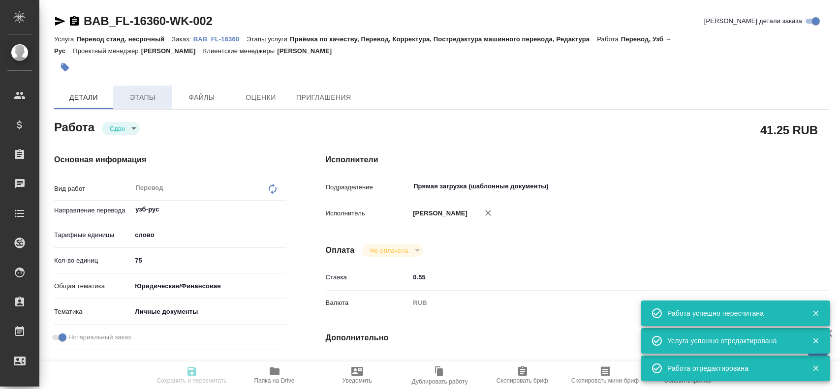
type textarea "/Clients/FL_BAB/Orders/BAB_FL-16360/Translated/BAB_FL-16360-WK-002"
type textarea "x"
type input "BAB_FL-16360"
type input "Перевод станд. несрочный"
type input "Приёмка по качеству, Перевод, Корректура, Постредактура машинного перевода, Ред…"
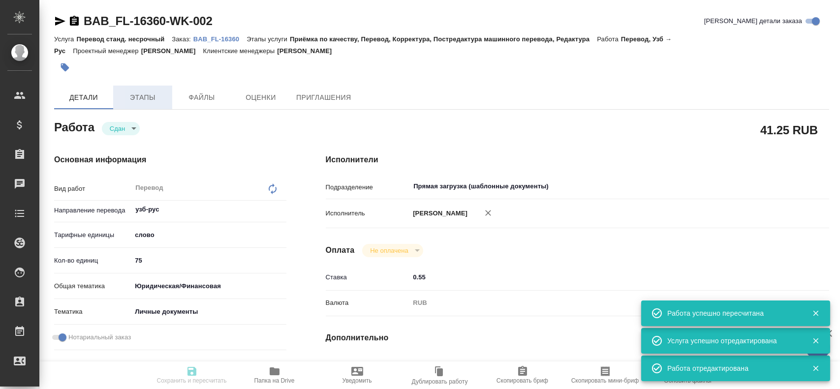
type input "[PERSON_NAME]"
type input "/Clients/FL_BAB/Orders/BAB_FL-16360"
type textarea "x"
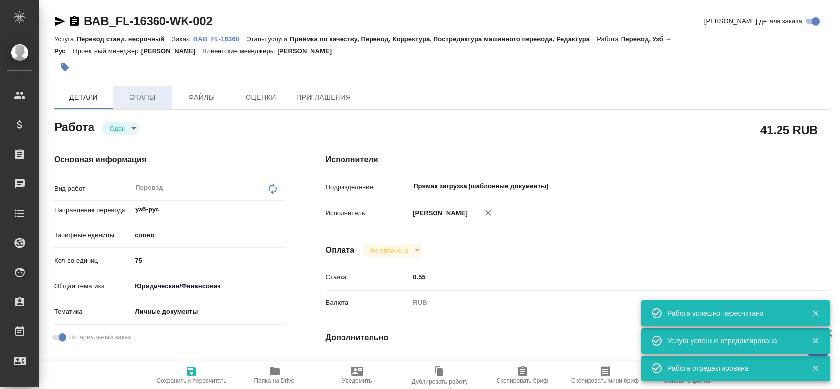
type textarea "x"
click at [147, 104] on button "Этапы" at bounding box center [142, 98] width 59 height 24
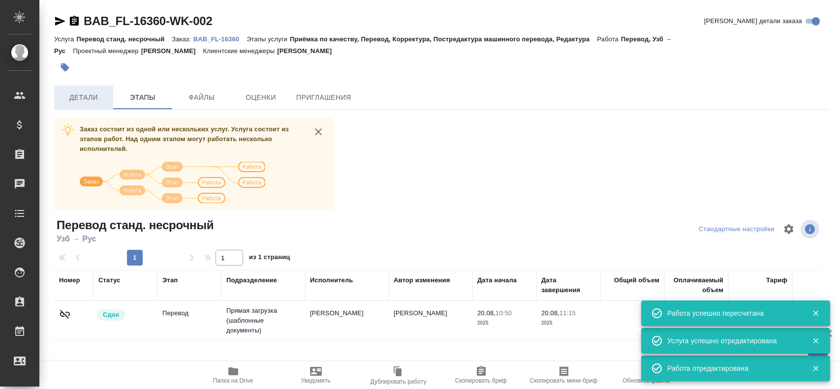
click at [103, 100] on span "Детали" at bounding box center [83, 98] width 47 height 12
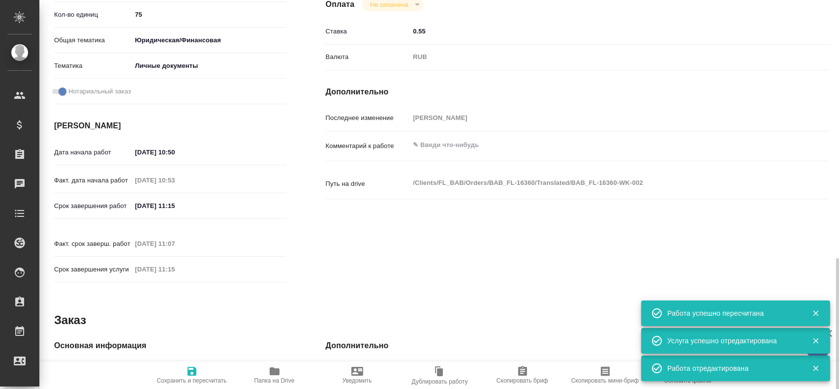
scroll to position [344, 0]
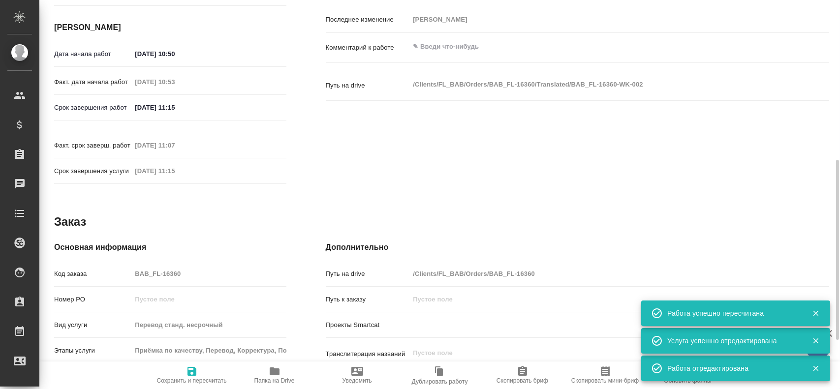
click at [122, 265] on div "Код заказа BAB_FL-16360" at bounding box center [170, 273] width 232 height 17
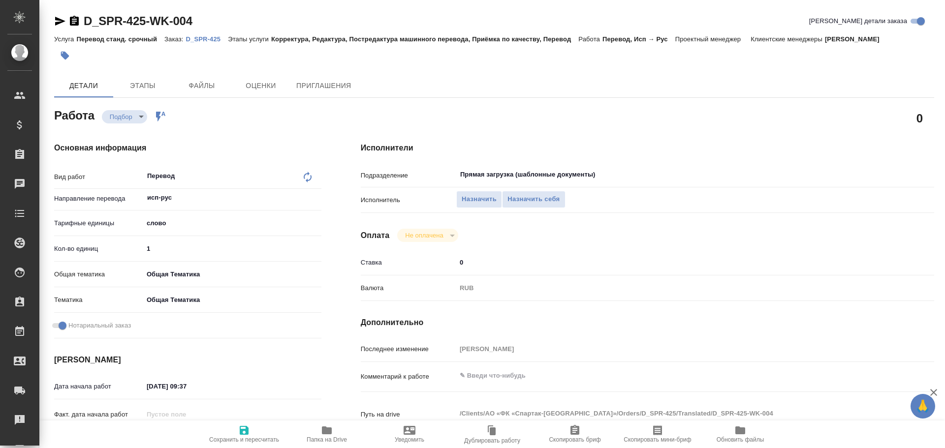
type textarea "x"
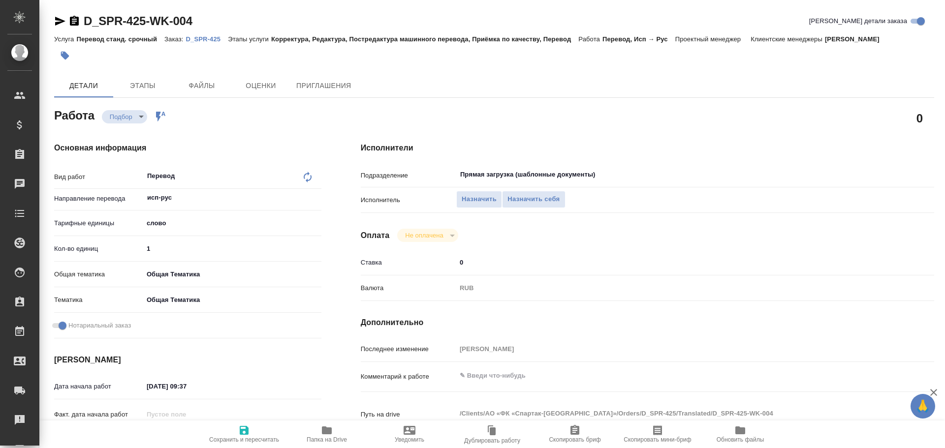
type textarea "x"
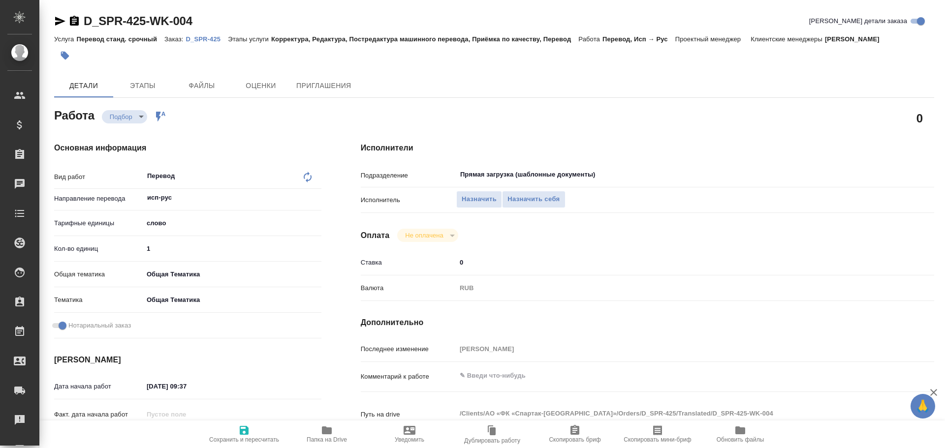
type textarea "x"
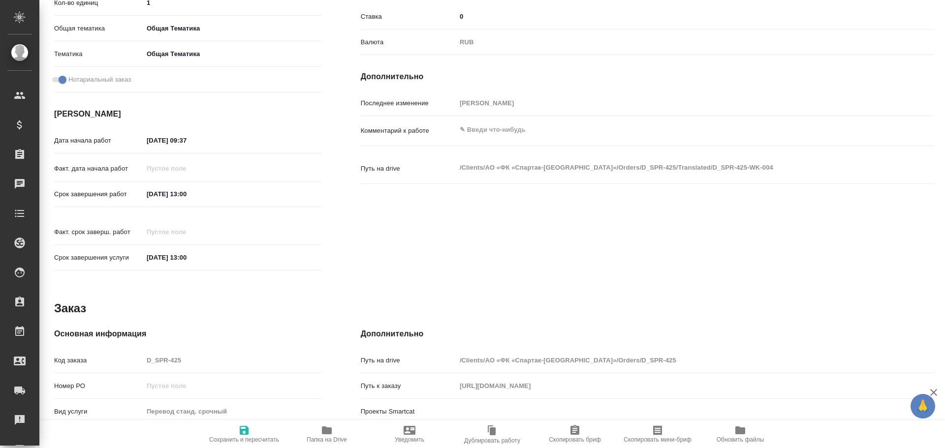
scroll to position [379, 0]
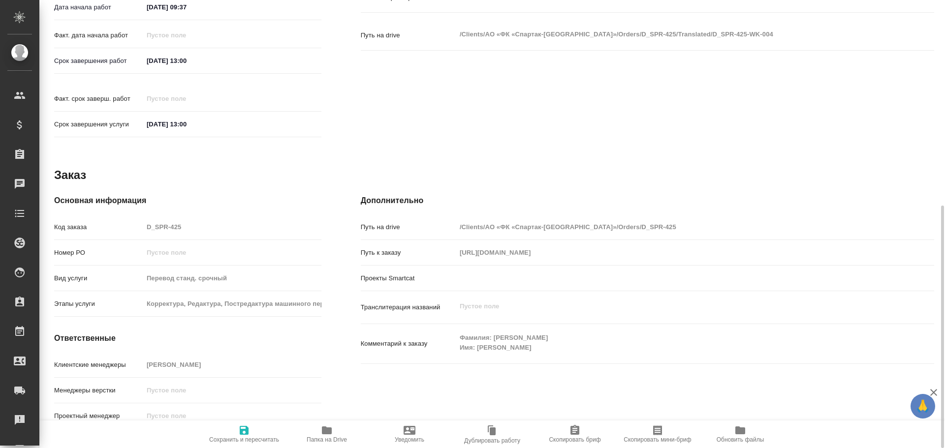
type textarea "x"
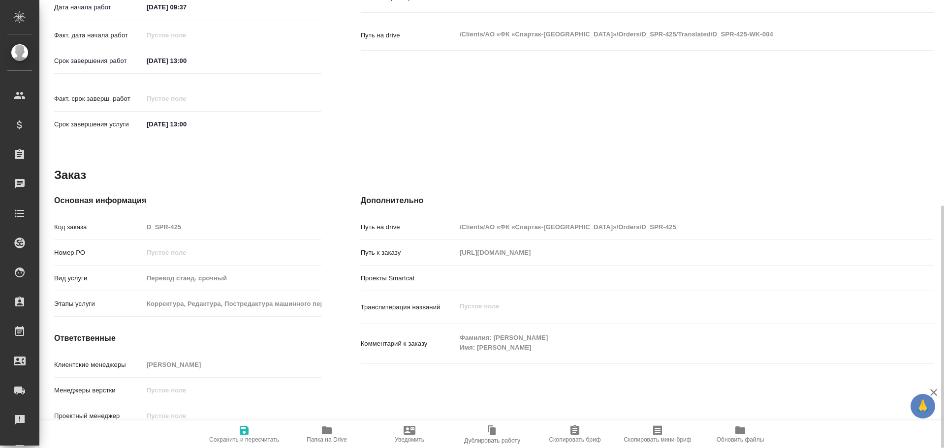
type textarea "x"
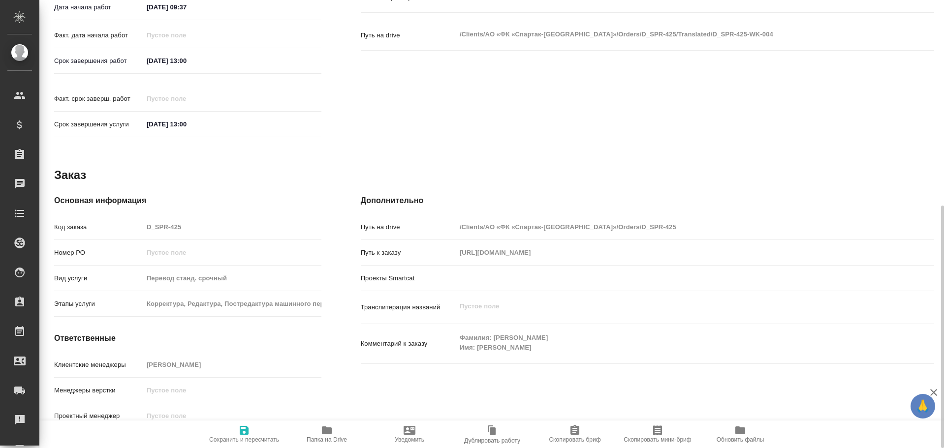
type textarea "x"
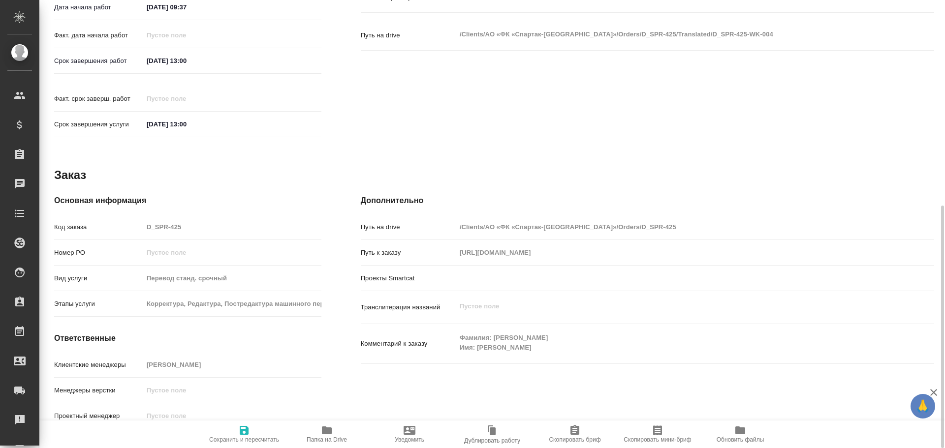
click at [324, 431] on icon "button" at bounding box center [327, 431] width 10 height 8
